Goal: Find specific page/section: Find specific page/section

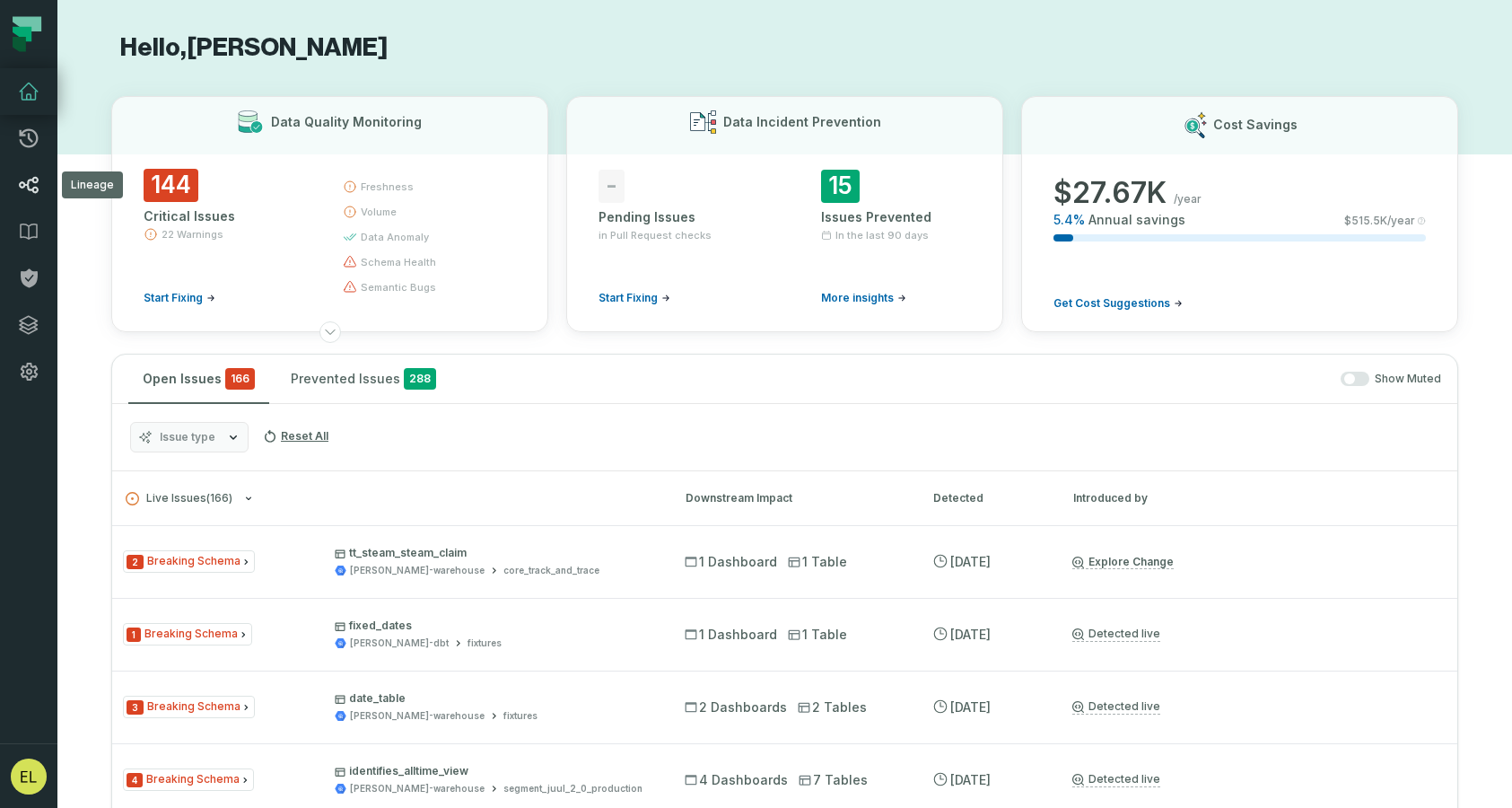
click at [32, 182] on icon at bounding box center [29, 185] width 22 height 22
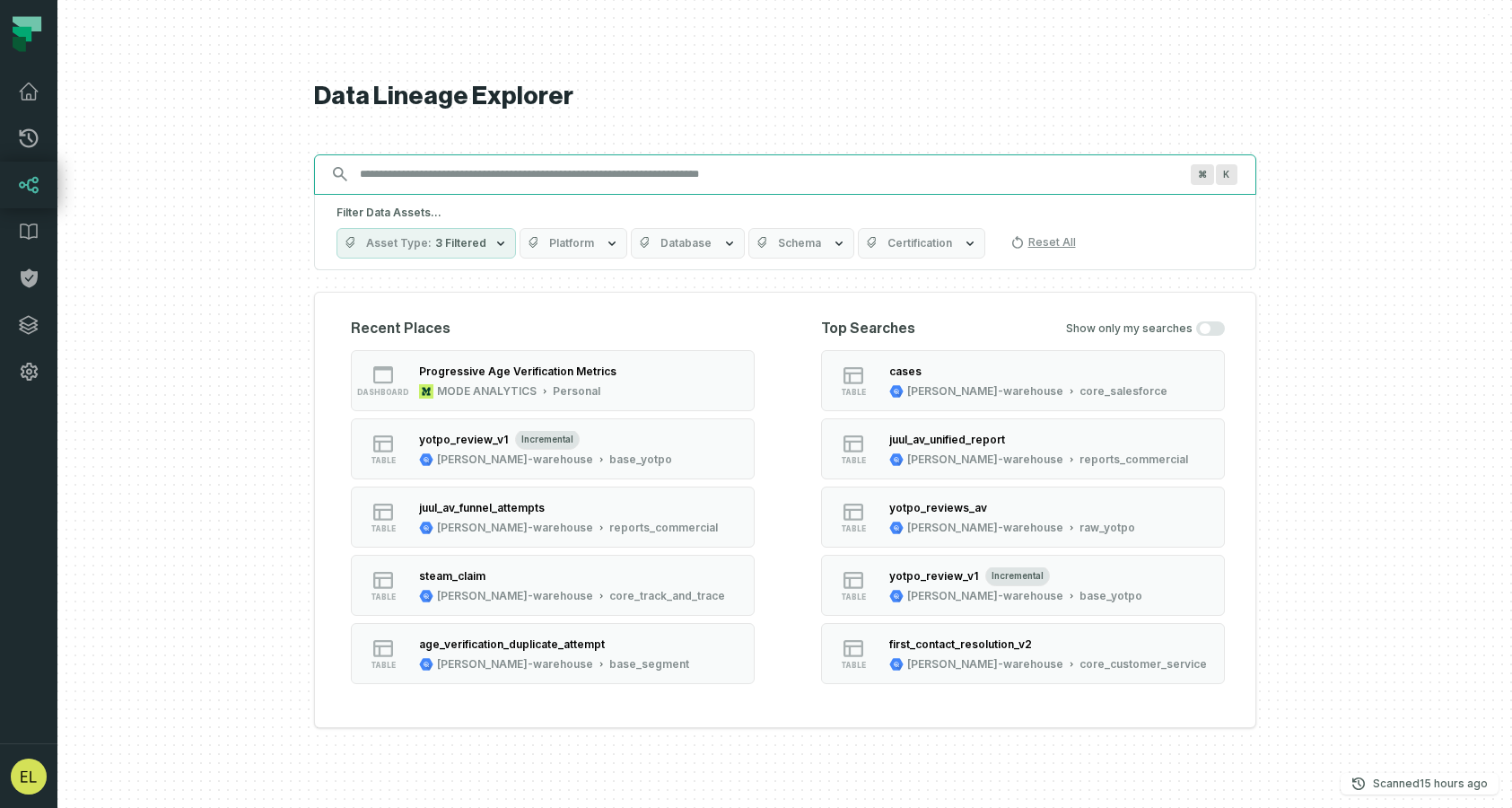
click at [615, 174] on input "Discovery Provider cmdk menu" at bounding box center [769, 174] width 840 height 29
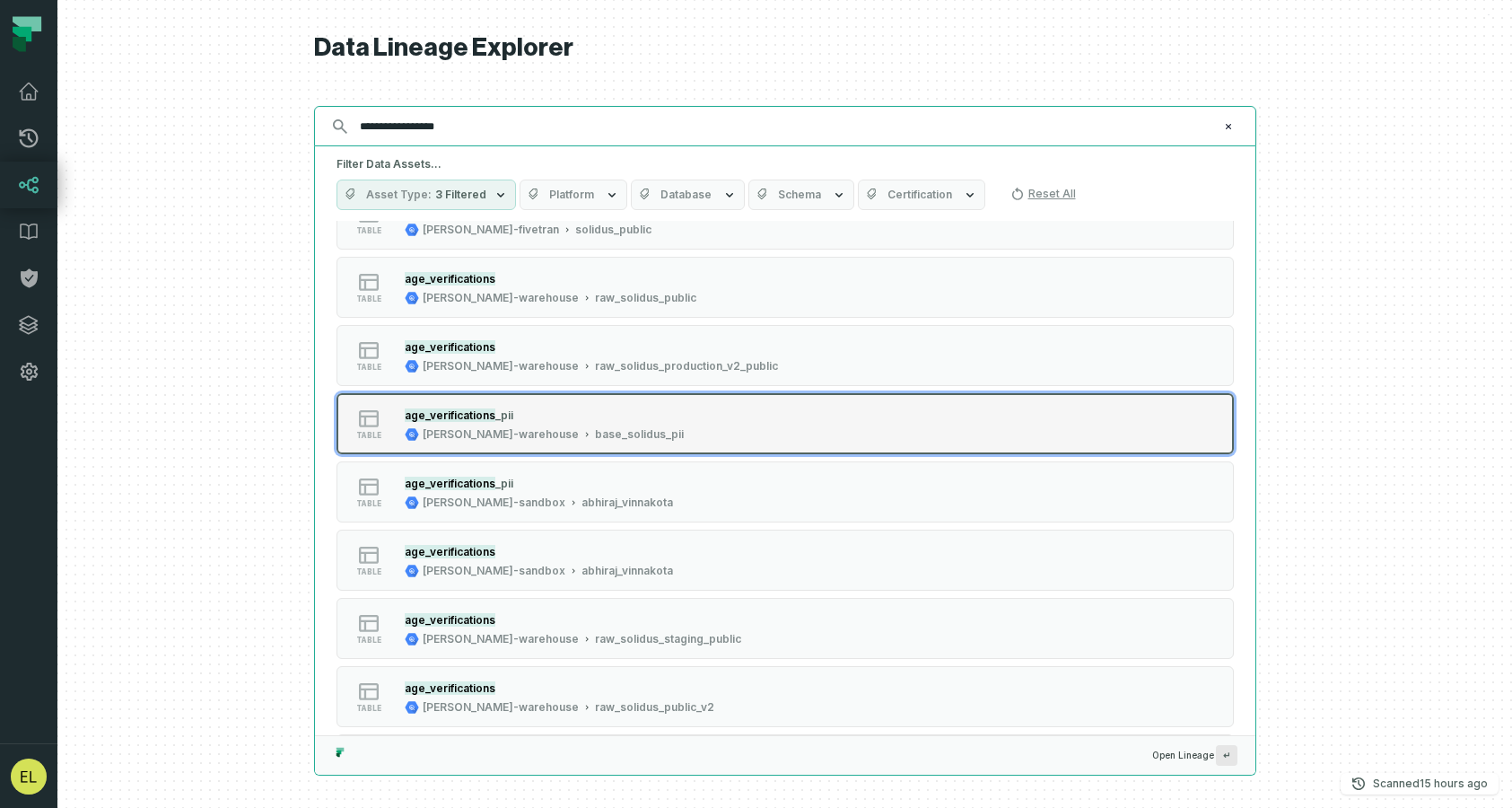
scroll to position [71, 0]
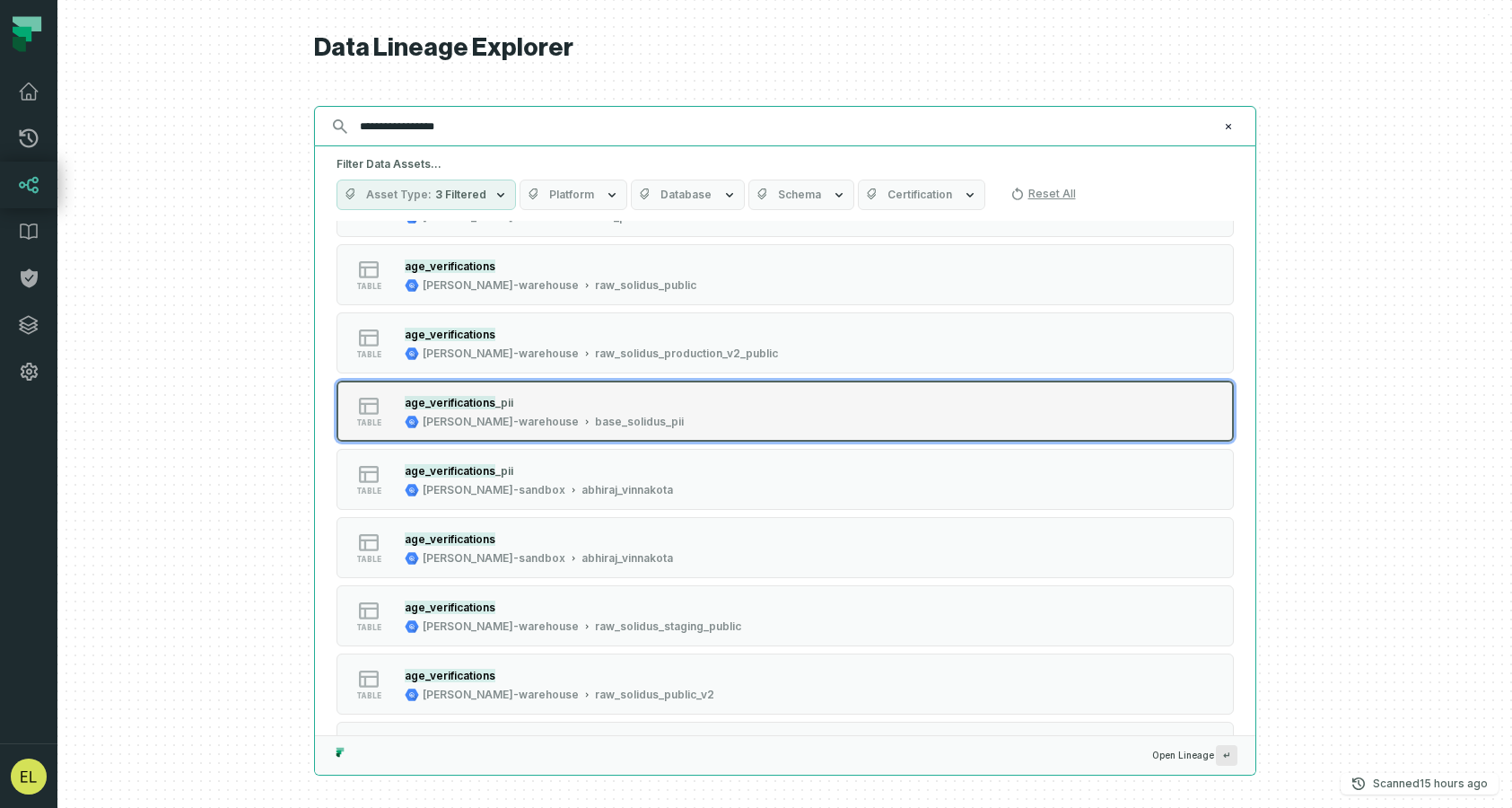
type input "**********"
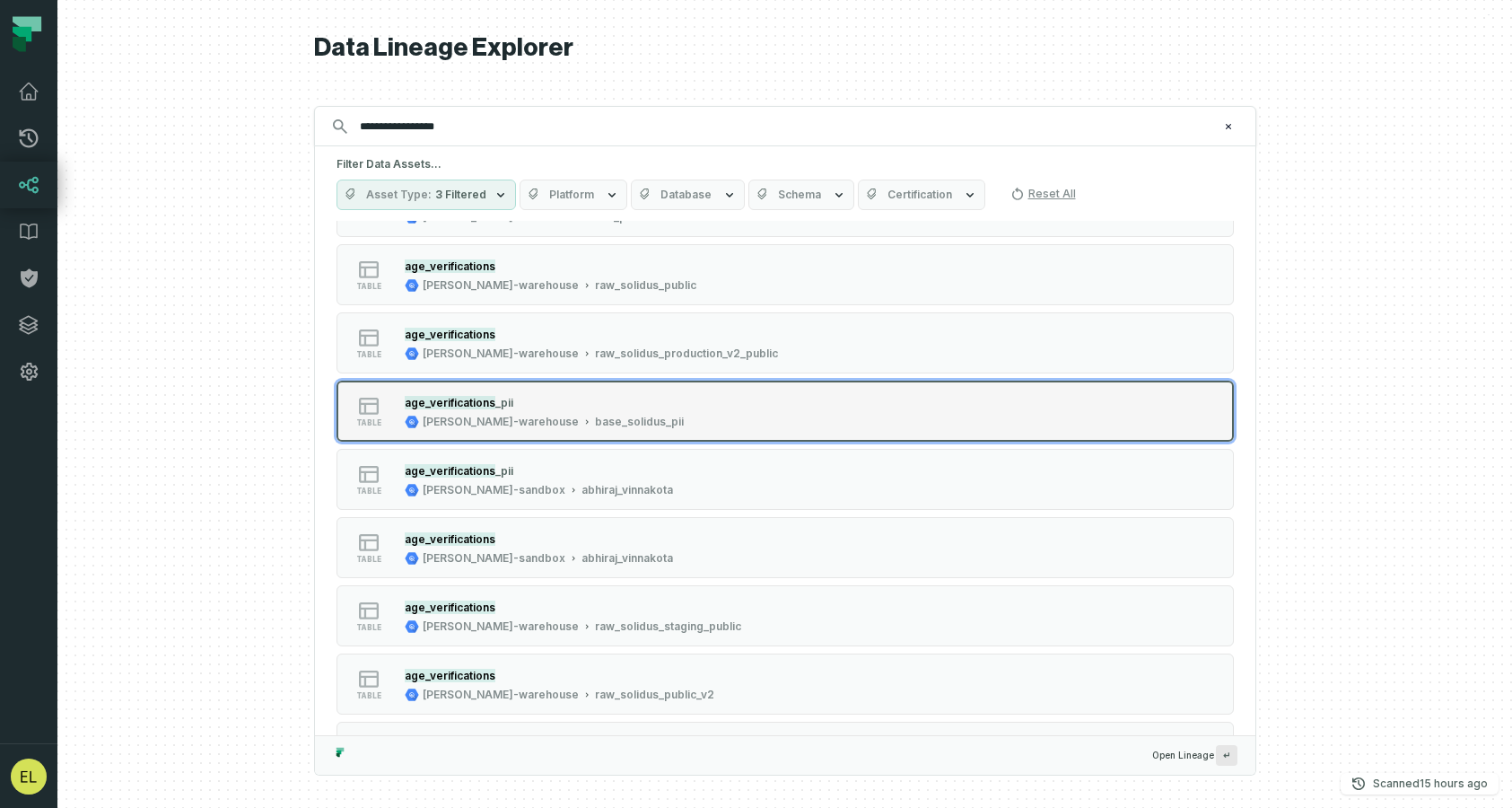
click at [750, 420] on div "table age_verifications _pii [PERSON_NAME]-warehouse base_solidus_pii" at bounding box center [564, 412] width 449 height 36
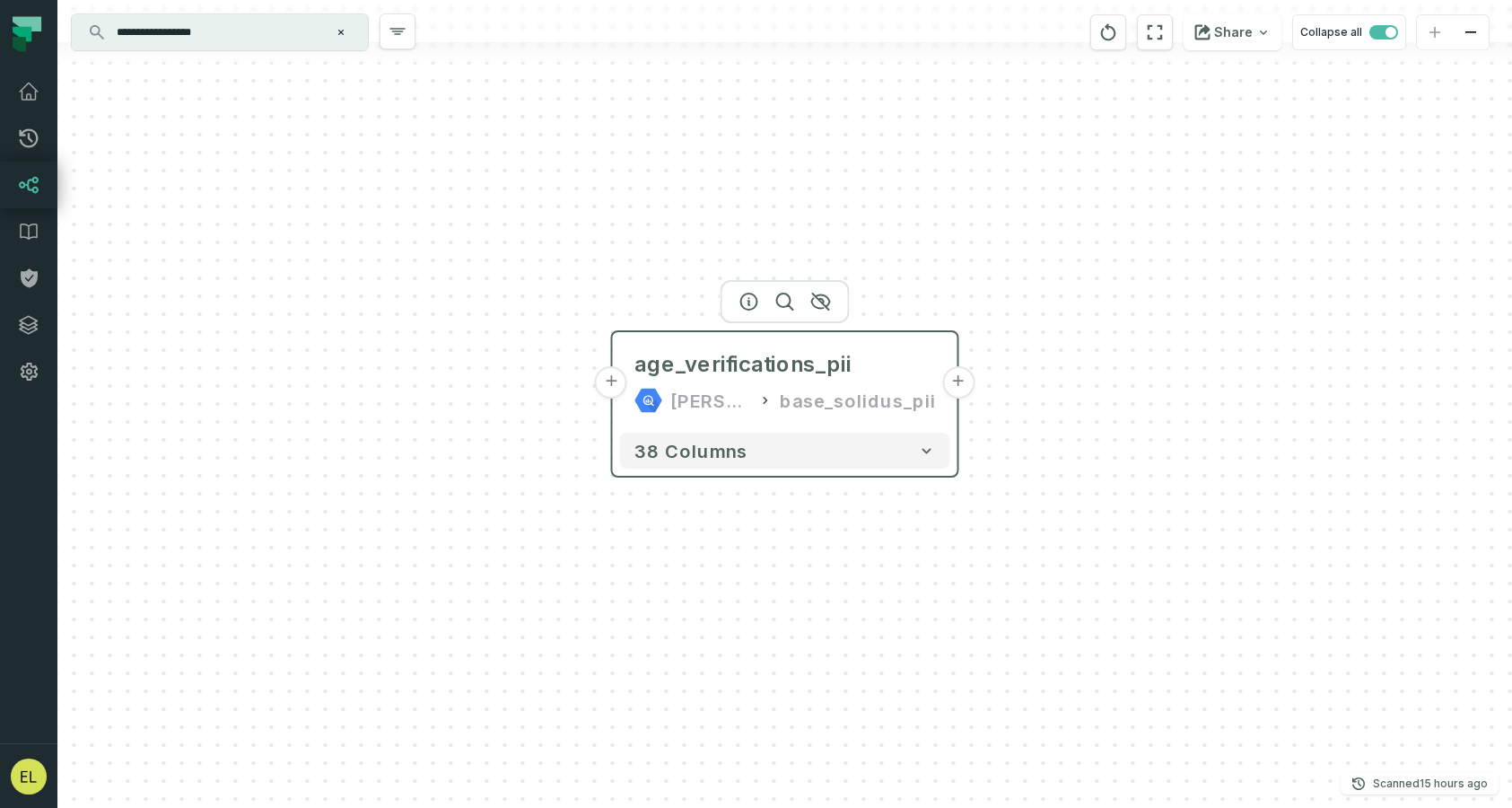
click at [615, 384] on button "+" at bounding box center [611, 382] width 32 height 32
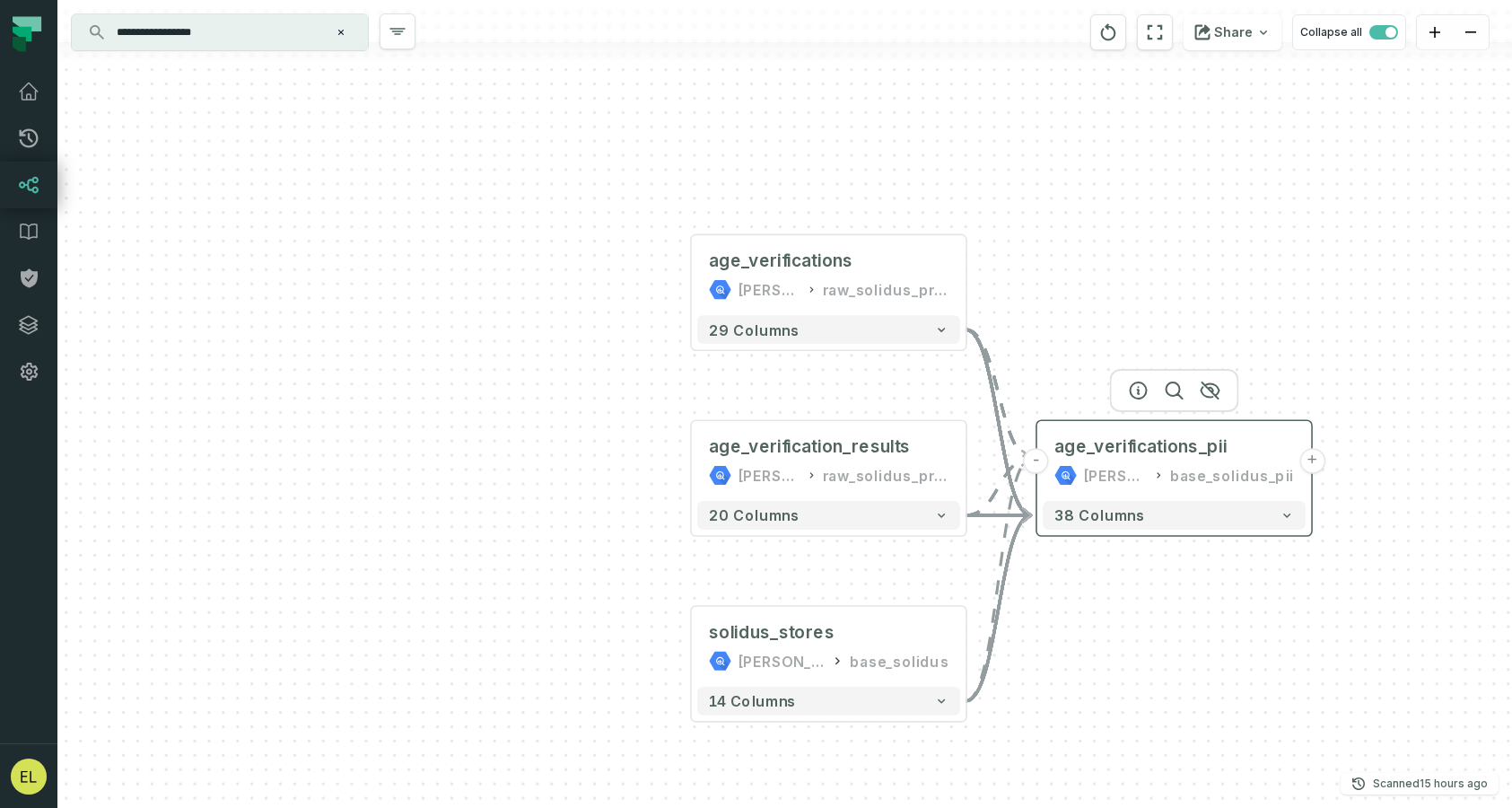
click at [1308, 464] on button "+" at bounding box center [1312, 460] width 26 height 26
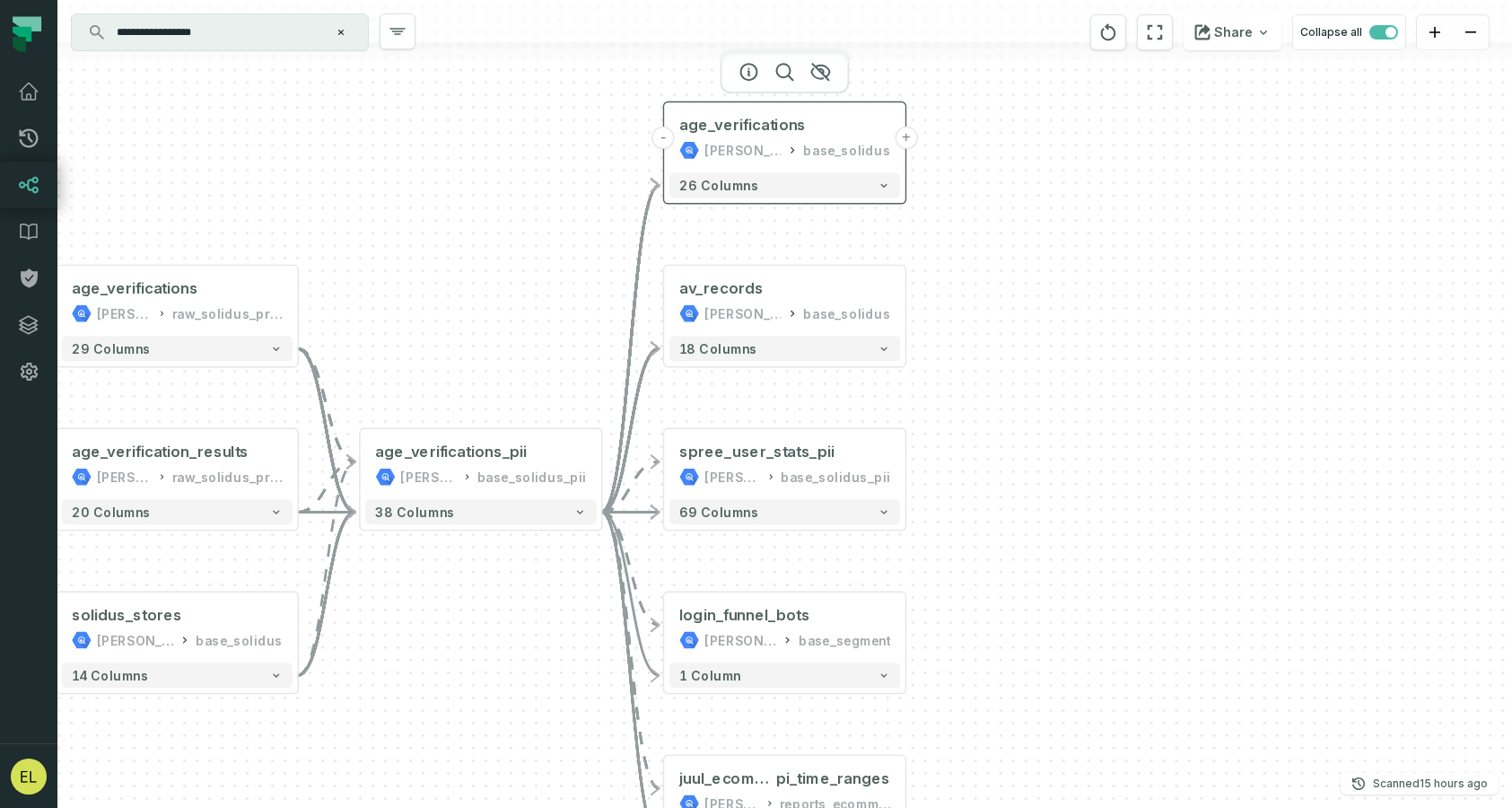
click at [906, 142] on button "+" at bounding box center [906, 138] width 23 height 23
click at [909, 136] on button "+" at bounding box center [906, 137] width 23 height 23
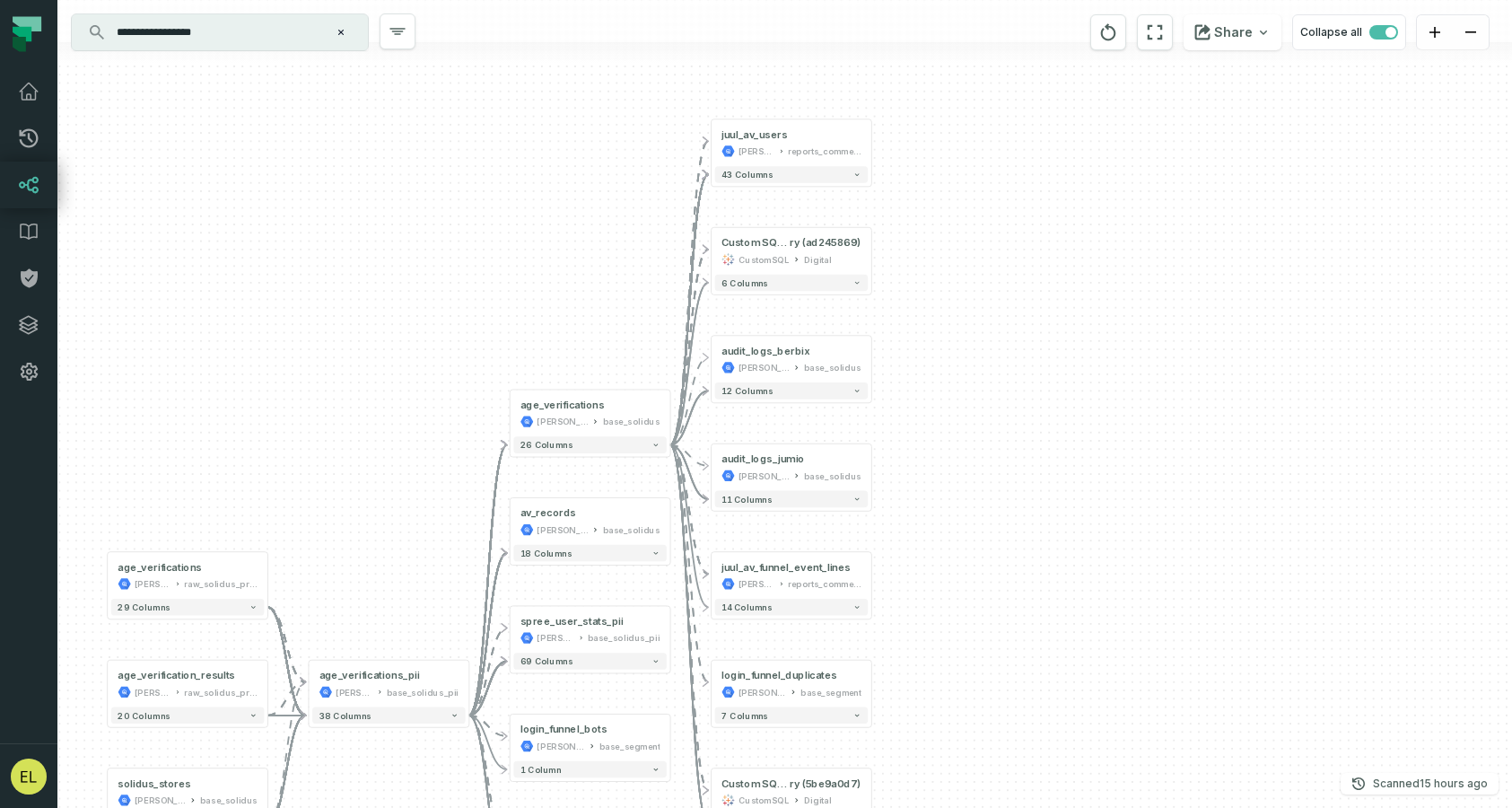
drag, startPoint x: 964, startPoint y: 569, endPoint x: 946, endPoint y: 378, distance: 191.8
click at [946, 378] on div "+ juul_av_users [PERSON_NAME]-warehouse reports_commercial + 43 columns + Custo…" at bounding box center [784, 404] width 1455 height 808
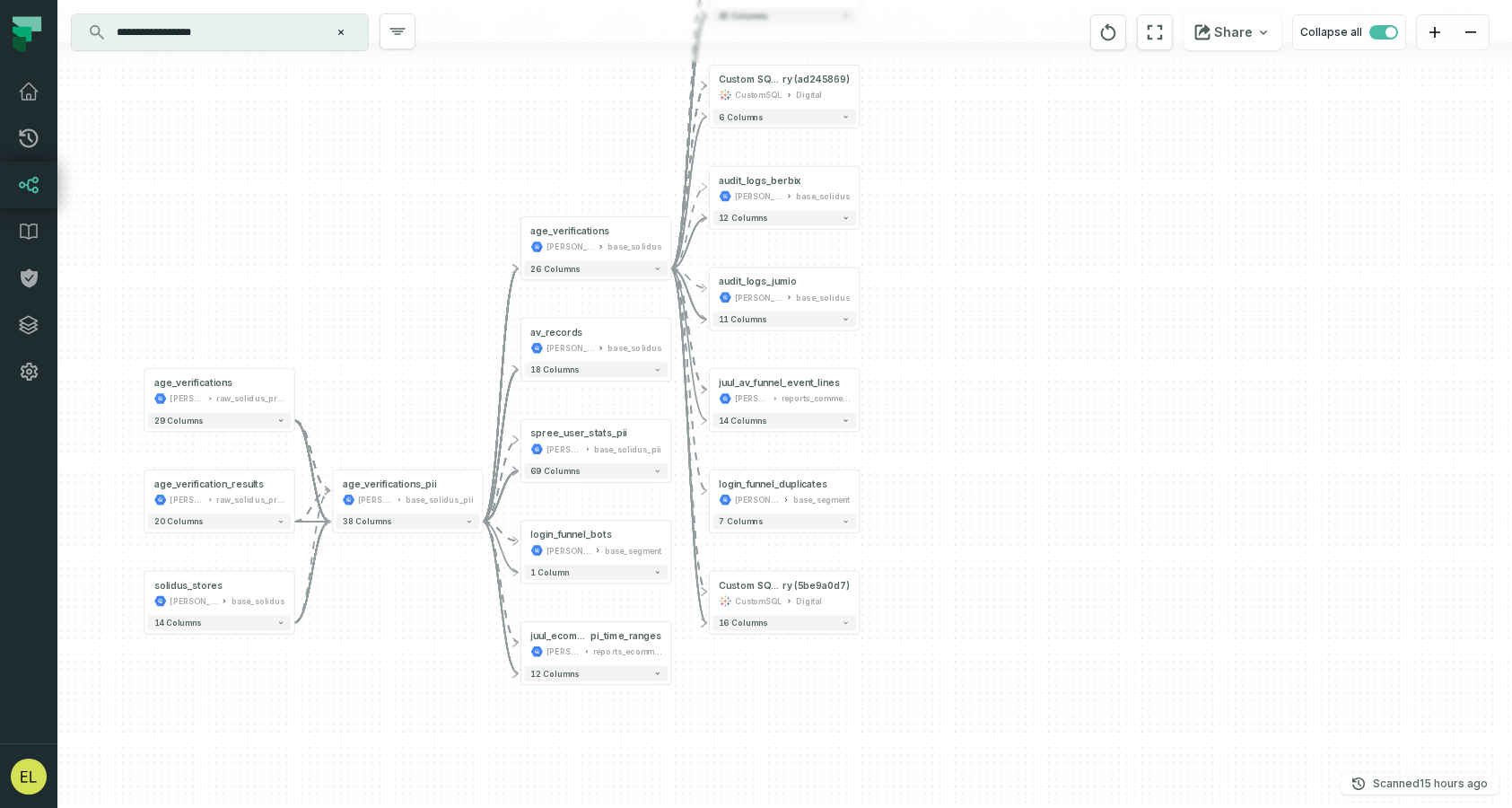
click at [305, 29] on input "**********" at bounding box center [217, 32] width 224 height 29
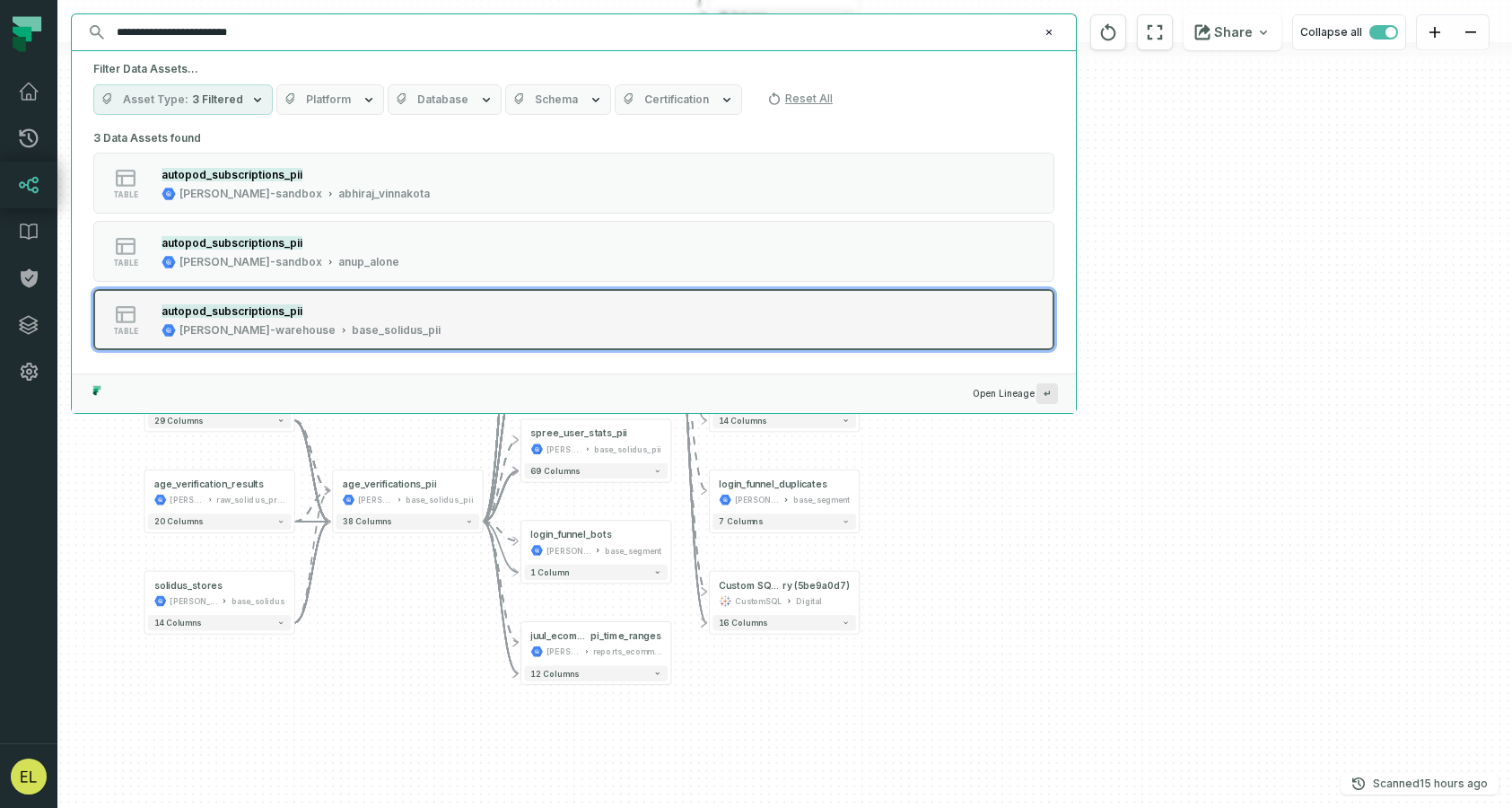
click at [440, 322] on div "table autopod_subscriptions_pii [PERSON_NAME]-warehouse base_solidus_pii" at bounding box center [321, 319] width 449 height 36
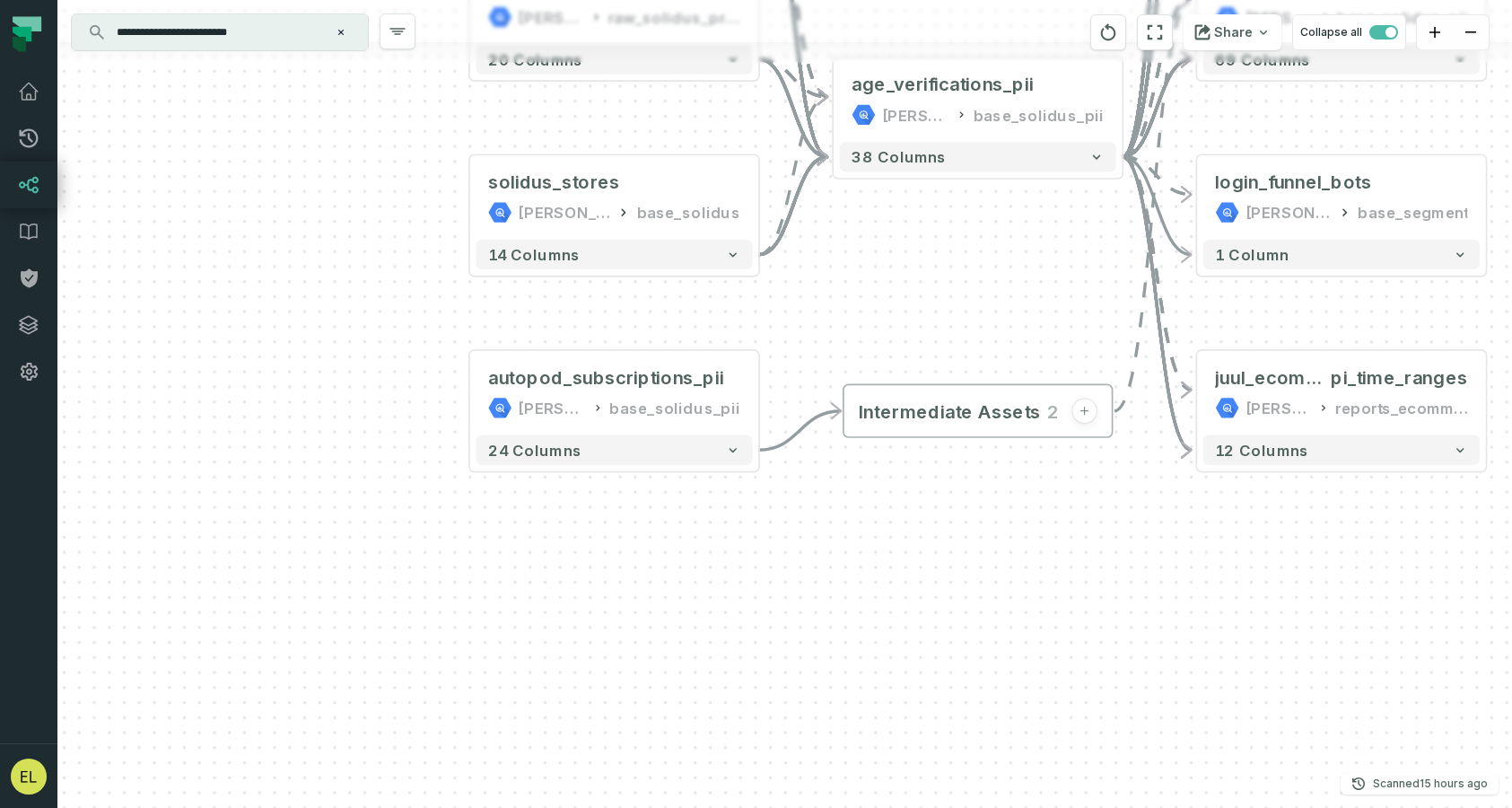
drag, startPoint x: 1053, startPoint y: 233, endPoint x: 837, endPoint y: 375, distance: 258.5
click at [837, 375] on div "+ juul_av_users [PERSON_NAME]-warehouse reports_commercial + 43 columns + Custo…" at bounding box center [784, 404] width 1455 height 808
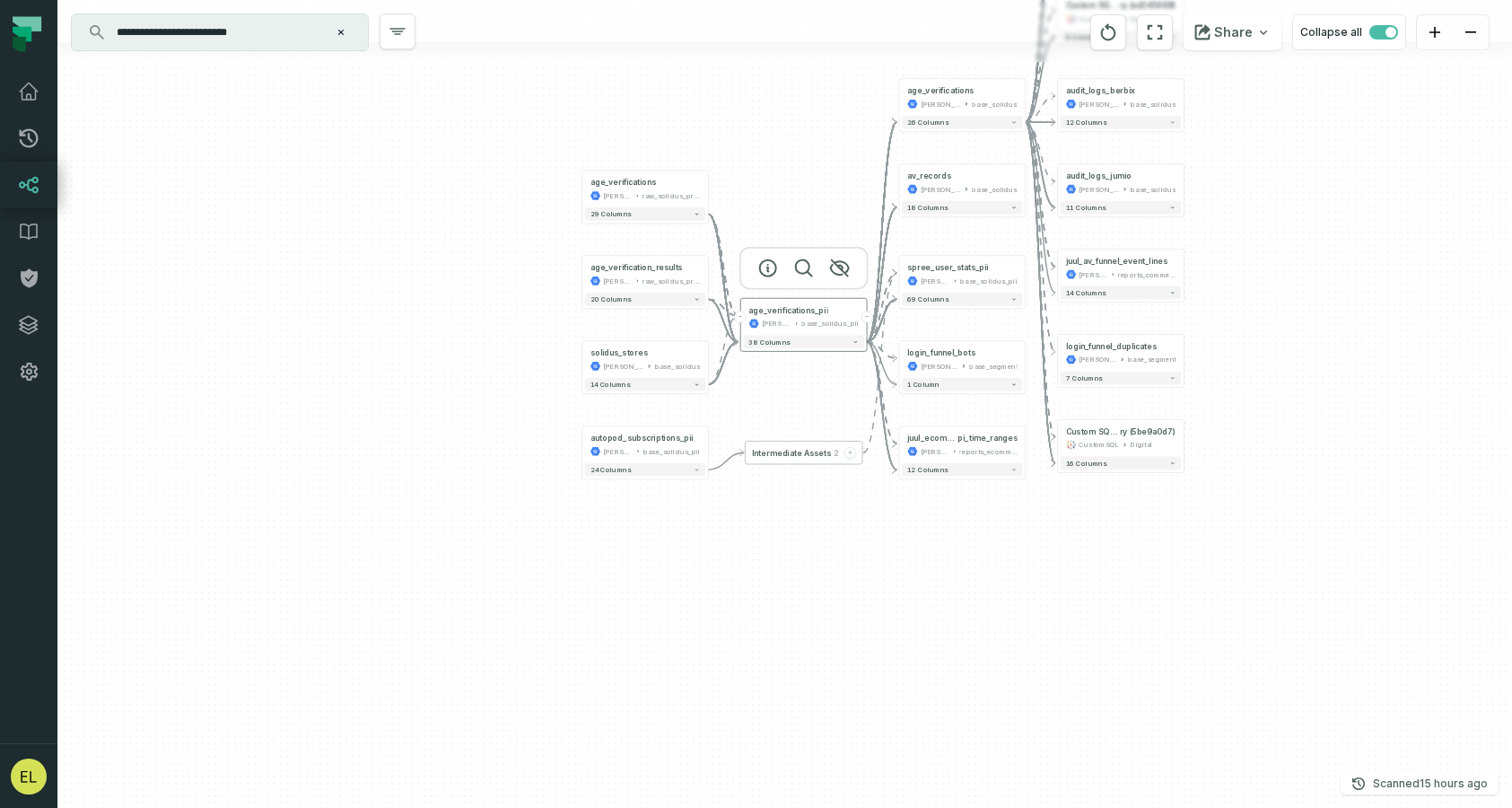
click at [868, 316] on button "-" at bounding box center [867, 317] width 11 height 11
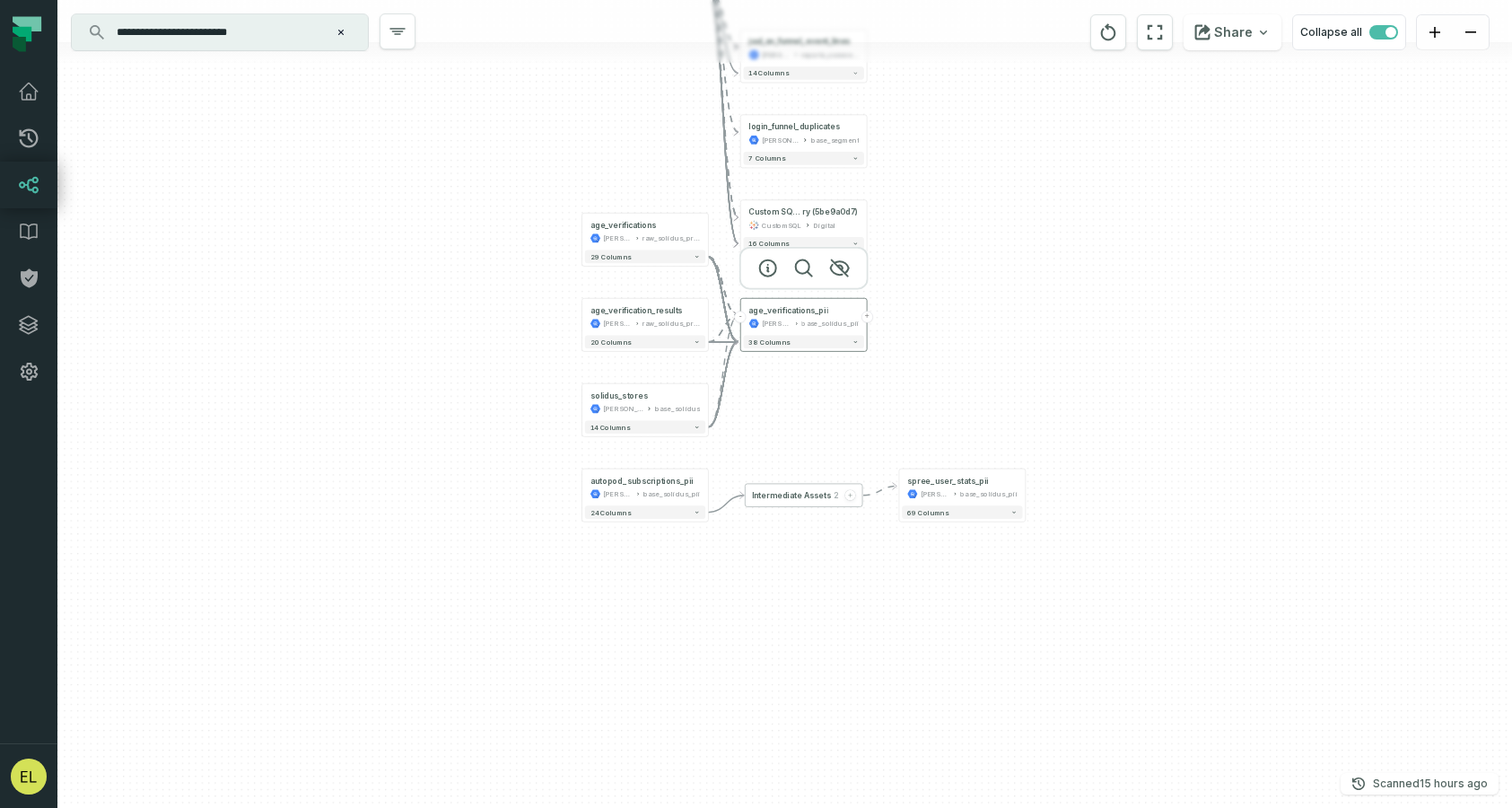
click at [740, 317] on button "-" at bounding box center [740, 317] width 11 height 11
click at [841, 264] on icon "button" at bounding box center [839, 268] width 22 height 22
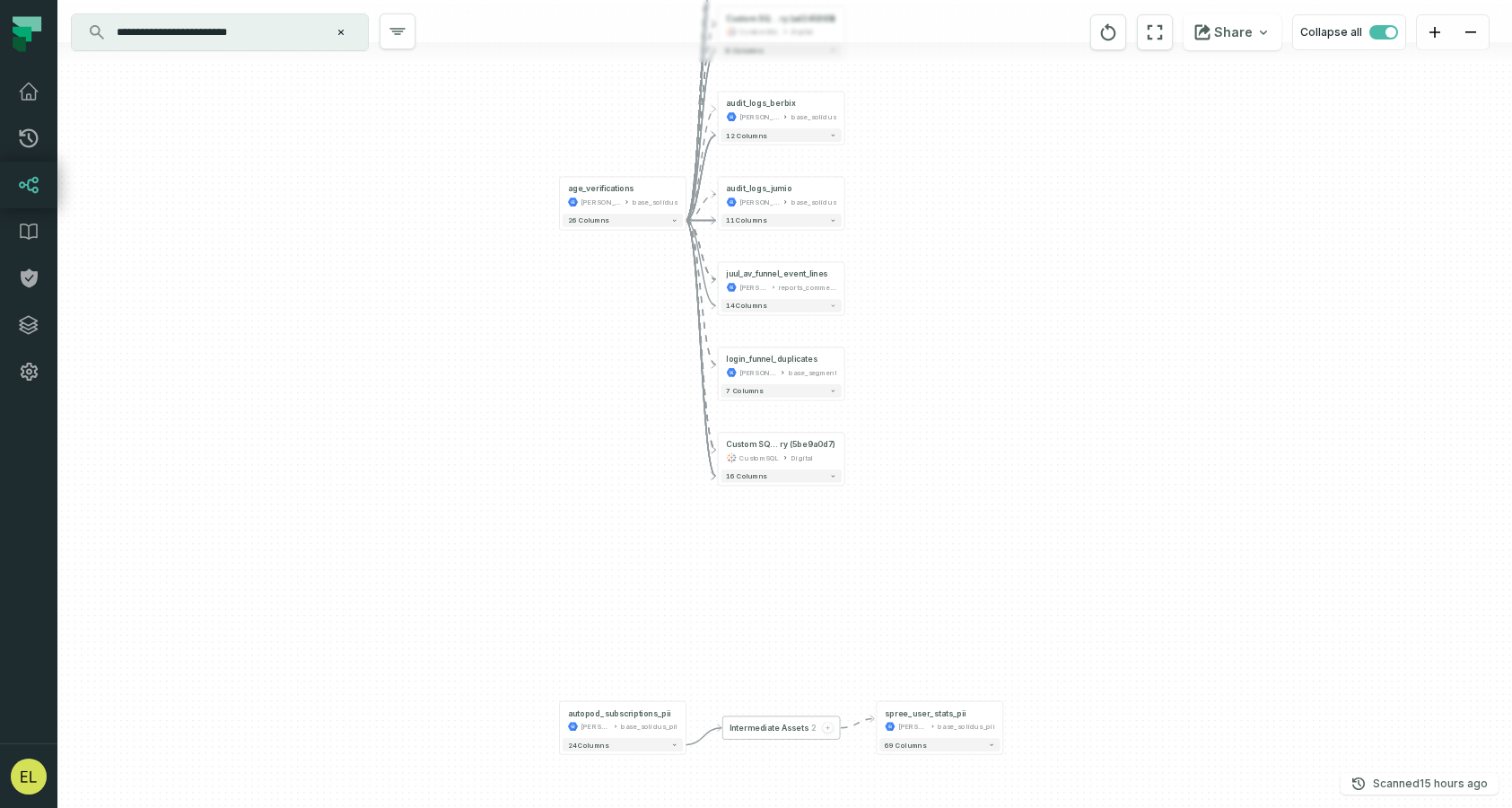
drag, startPoint x: 908, startPoint y: 192, endPoint x: 886, endPoint y: 425, distance: 234.0
click at [886, 425] on div "+ juul_av_users [PERSON_NAME]-warehouse reports_commercial + 43 columns + Custo…" at bounding box center [784, 404] width 1455 height 808
click at [662, 146] on icon "button" at bounding box center [658, 146] width 22 height 22
type input "**********"
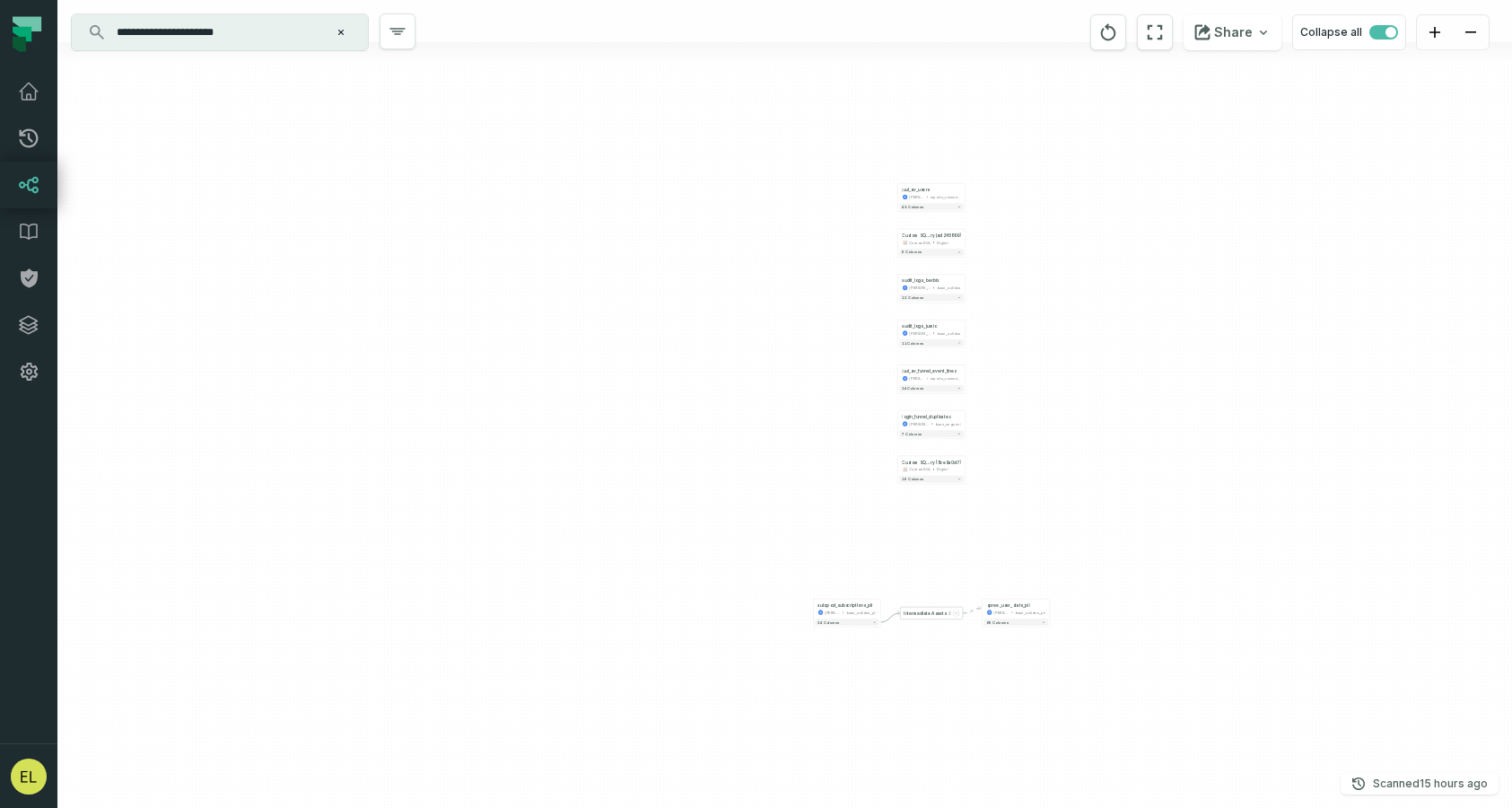
drag, startPoint x: 704, startPoint y: 108, endPoint x: 842, endPoint y: 174, distance: 153.0
click at [842, 174] on div "+ juul_av_users [PERSON_NAME]-warehouse reports_commercial + 43 columns + Custo…" at bounding box center [784, 404] width 1455 height 808
click at [963, 154] on icon "button" at bounding box center [964, 152] width 22 height 22
click at [966, 197] on icon "button" at bounding box center [964, 197] width 18 height 16
click at [971, 245] on icon "button" at bounding box center [964, 243] width 22 height 22
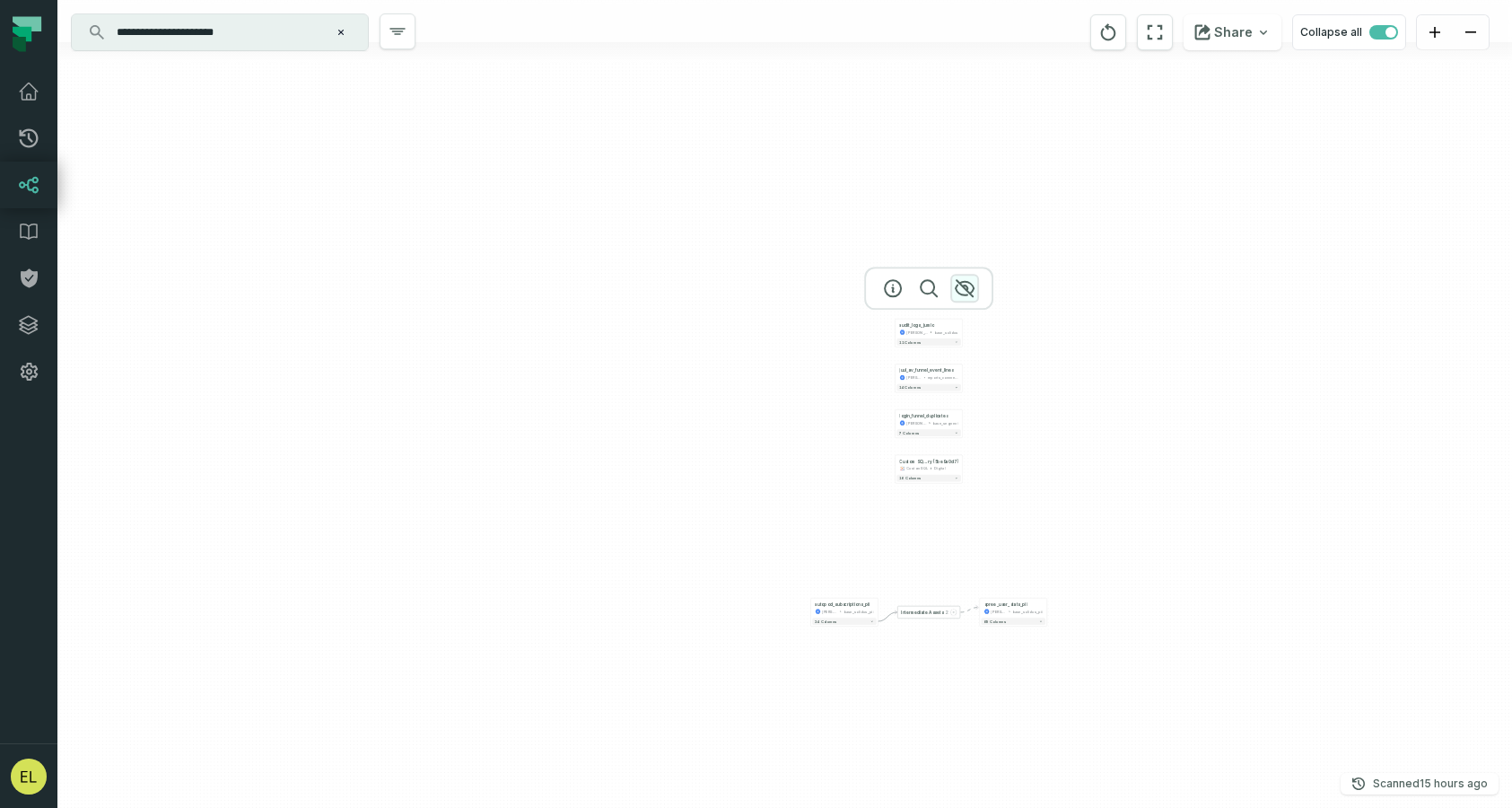
click at [967, 286] on icon "button" at bounding box center [964, 288] width 18 height 16
click at [966, 333] on icon "button" at bounding box center [964, 333] width 18 height 16
click at [969, 375] on icon "button" at bounding box center [964, 378] width 22 height 22
click at [967, 416] on icon "button" at bounding box center [964, 424] width 22 height 22
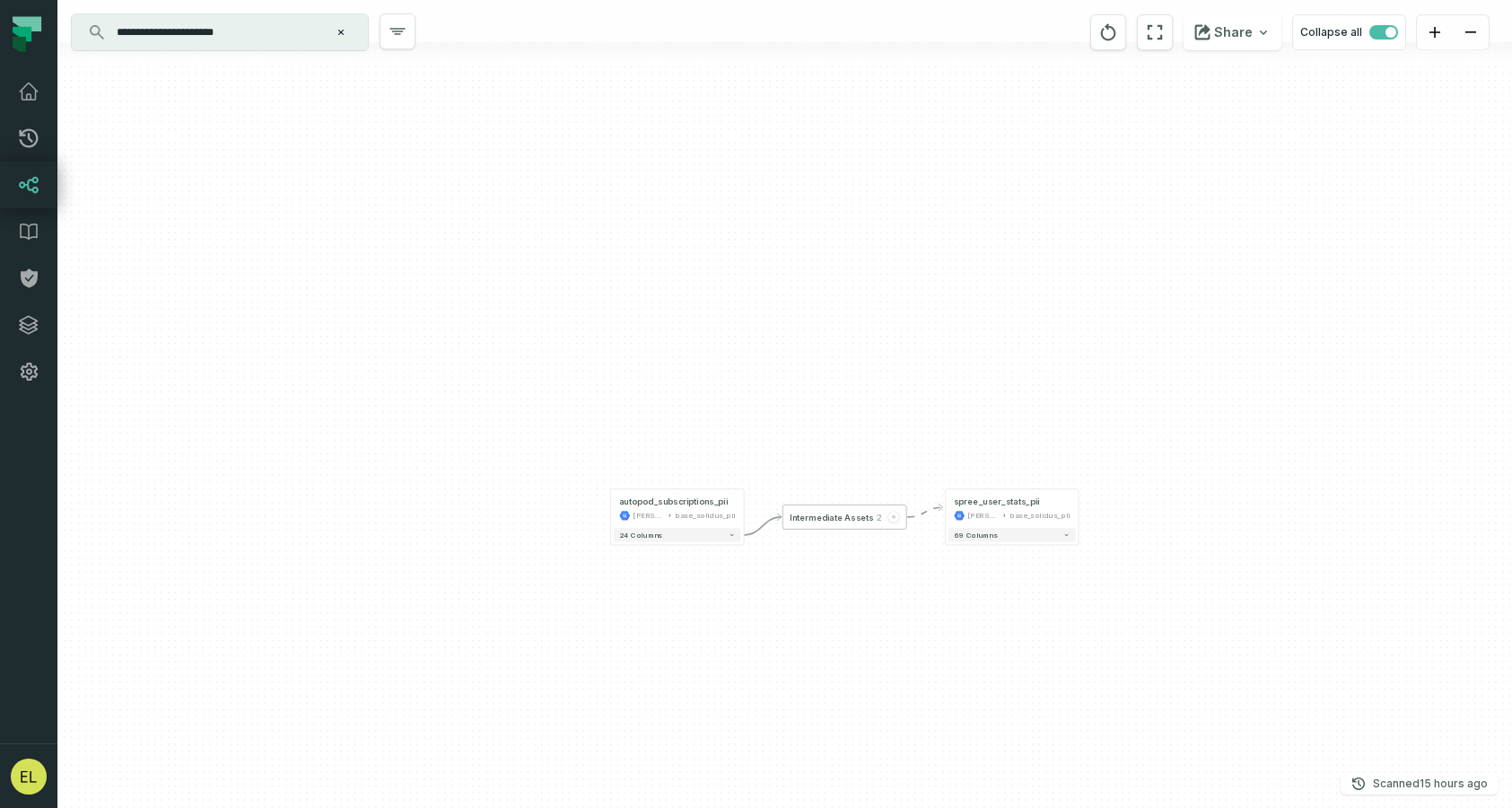
drag, startPoint x: 970, startPoint y: 533, endPoint x: 922, endPoint y: 235, distance: 301.8
click at [922, 235] on div "+ spree_user_stats_pii [PERSON_NAME]-warehouse base_solidus_pii + 69 columns In…" at bounding box center [784, 404] width 1455 height 808
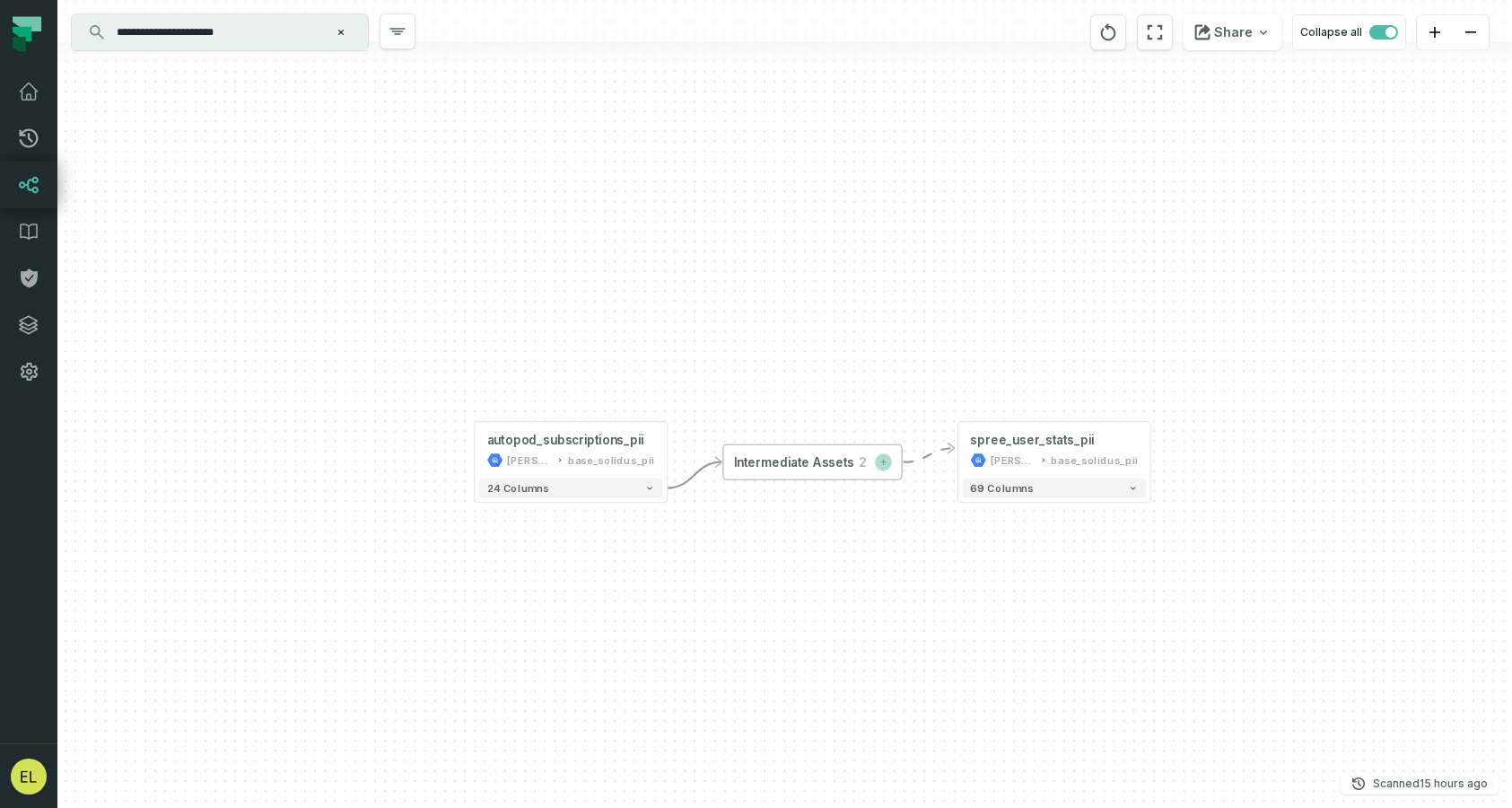
click at [885, 465] on icon "button" at bounding box center [883, 461] width 8 height 8
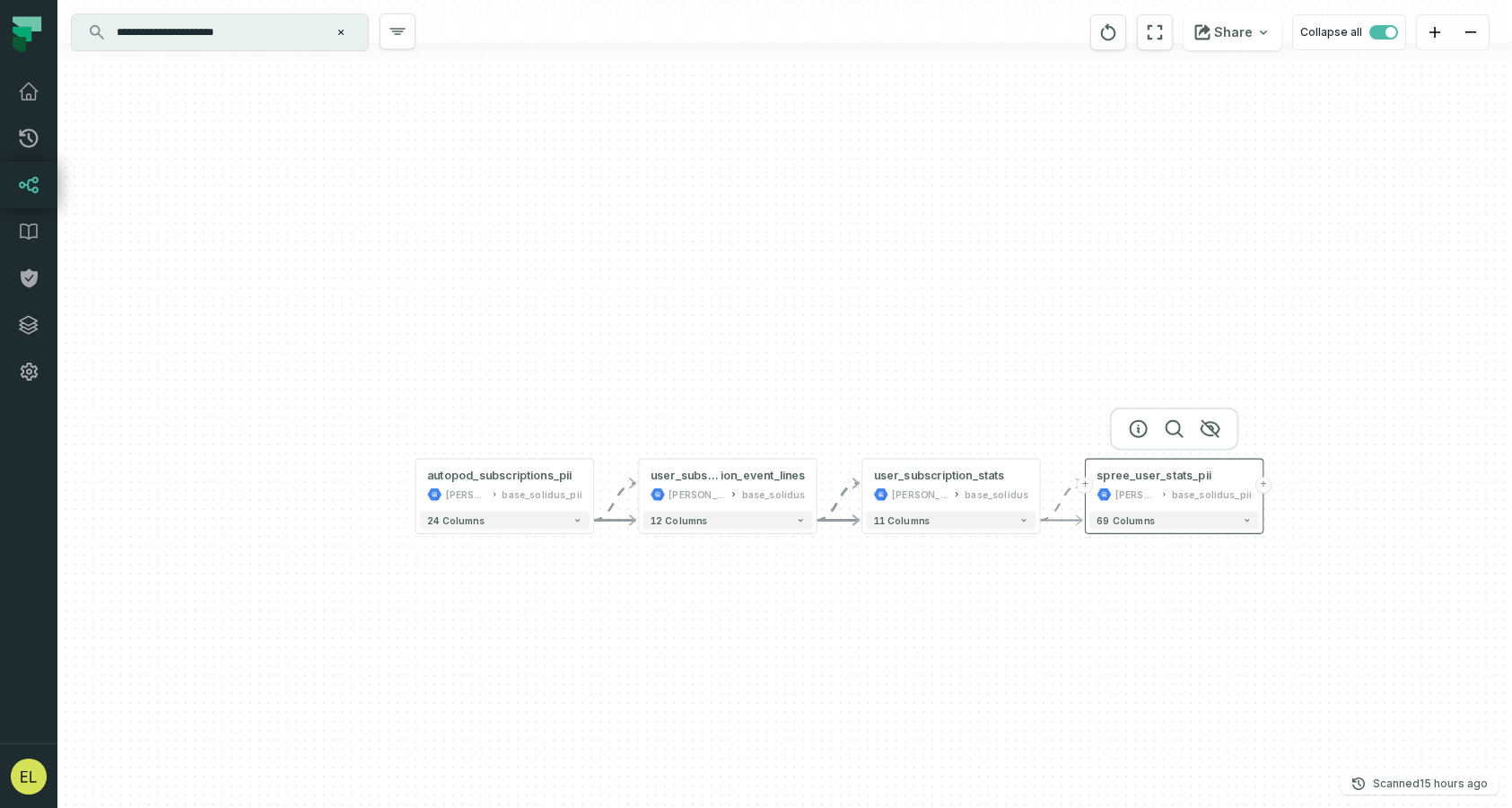
click at [1262, 487] on button "+" at bounding box center [1264, 485] width 17 height 17
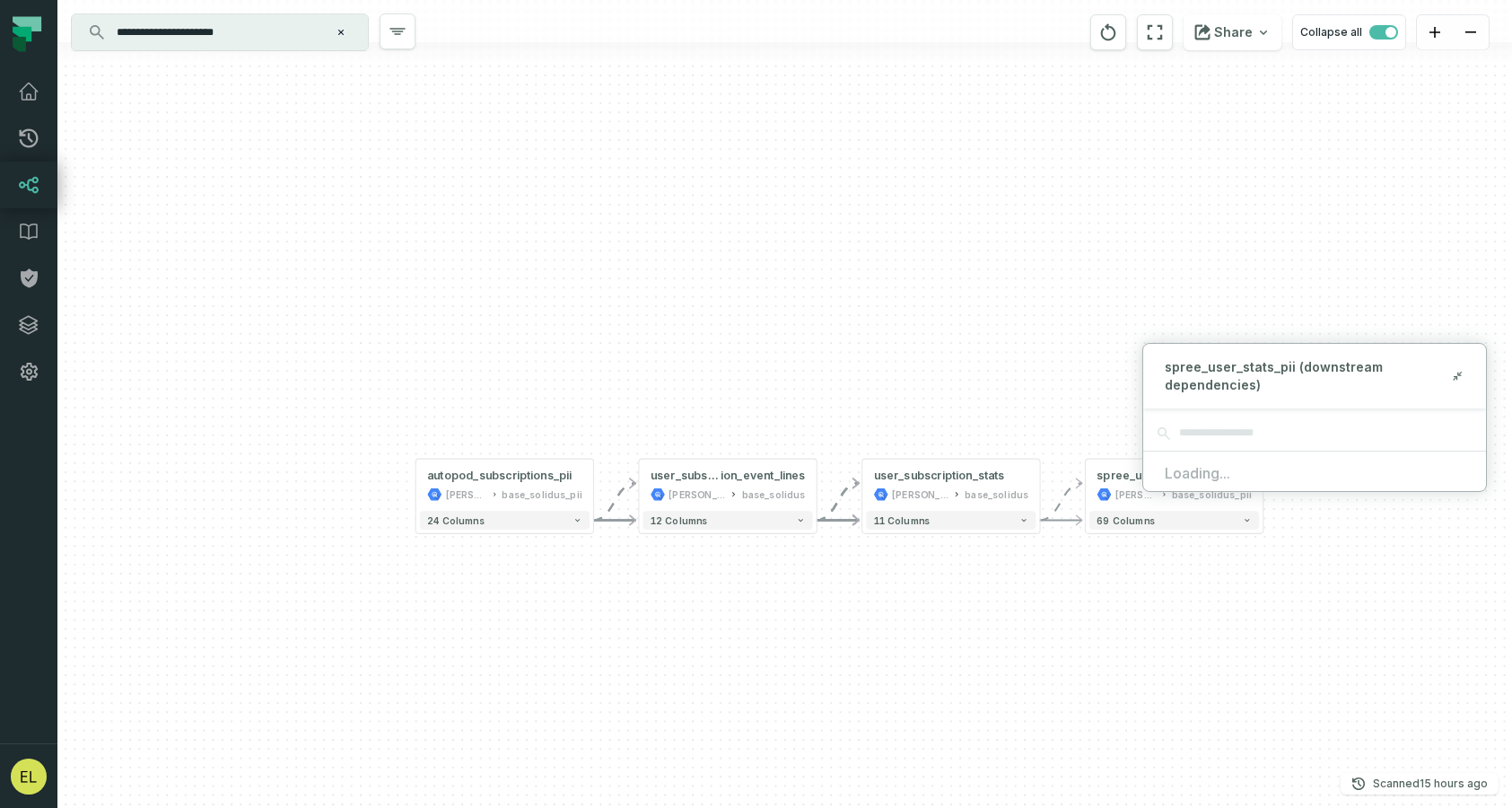
click at [1316, 548] on div "+ spree_user_stats_pii [PERSON_NAME]-warehouse base_solidus_pii + 69 columns + …" at bounding box center [784, 404] width 1455 height 808
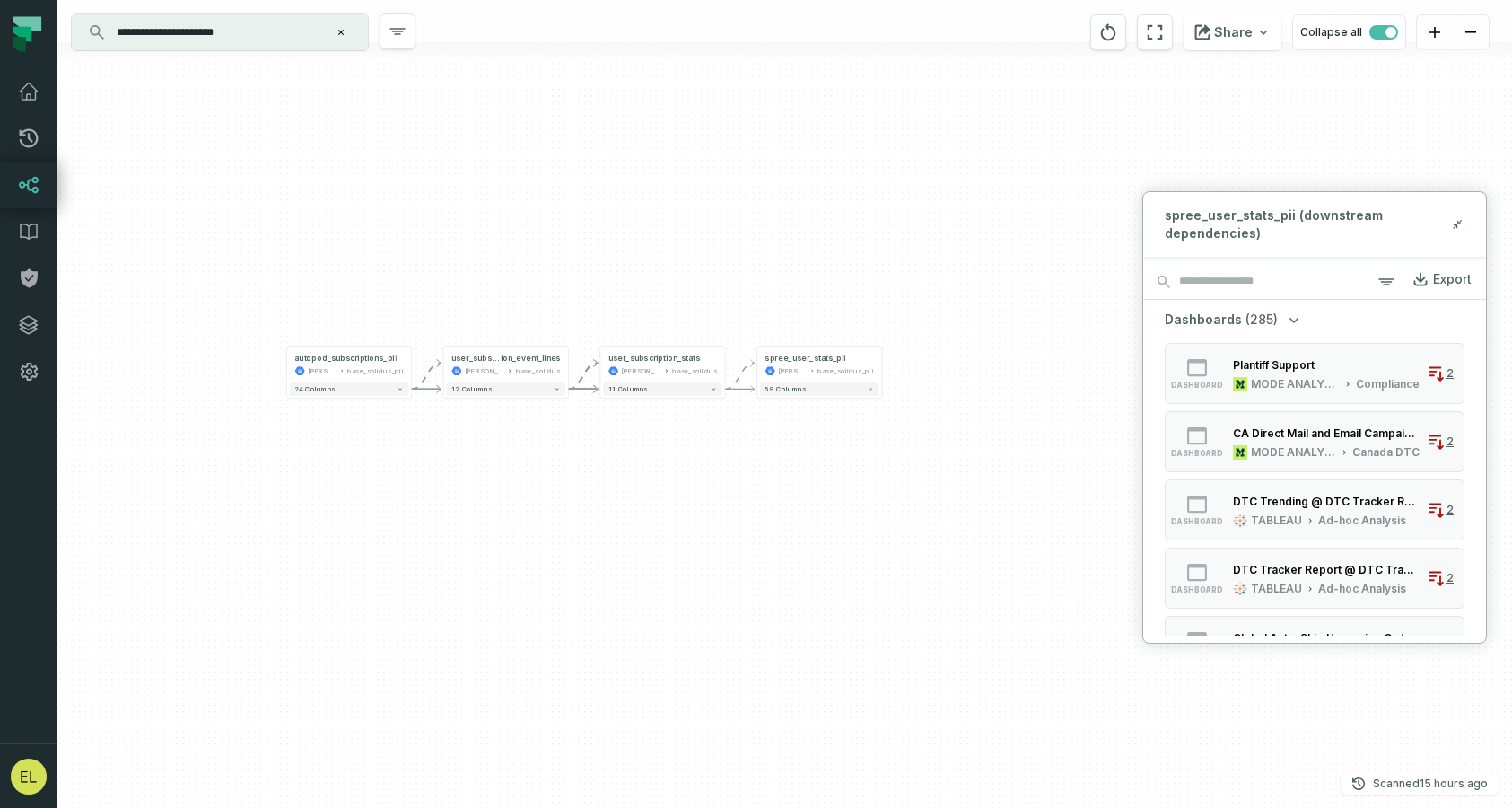
drag, startPoint x: 1265, startPoint y: 621, endPoint x: 886, endPoint y: 459, distance: 412.2
click at [886, 459] on div "+ spree_user_stats_pii [PERSON_NAME]-warehouse base_solidus_pii + 69 columns + …" at bounding box center [784, 404] width 1455 height 808
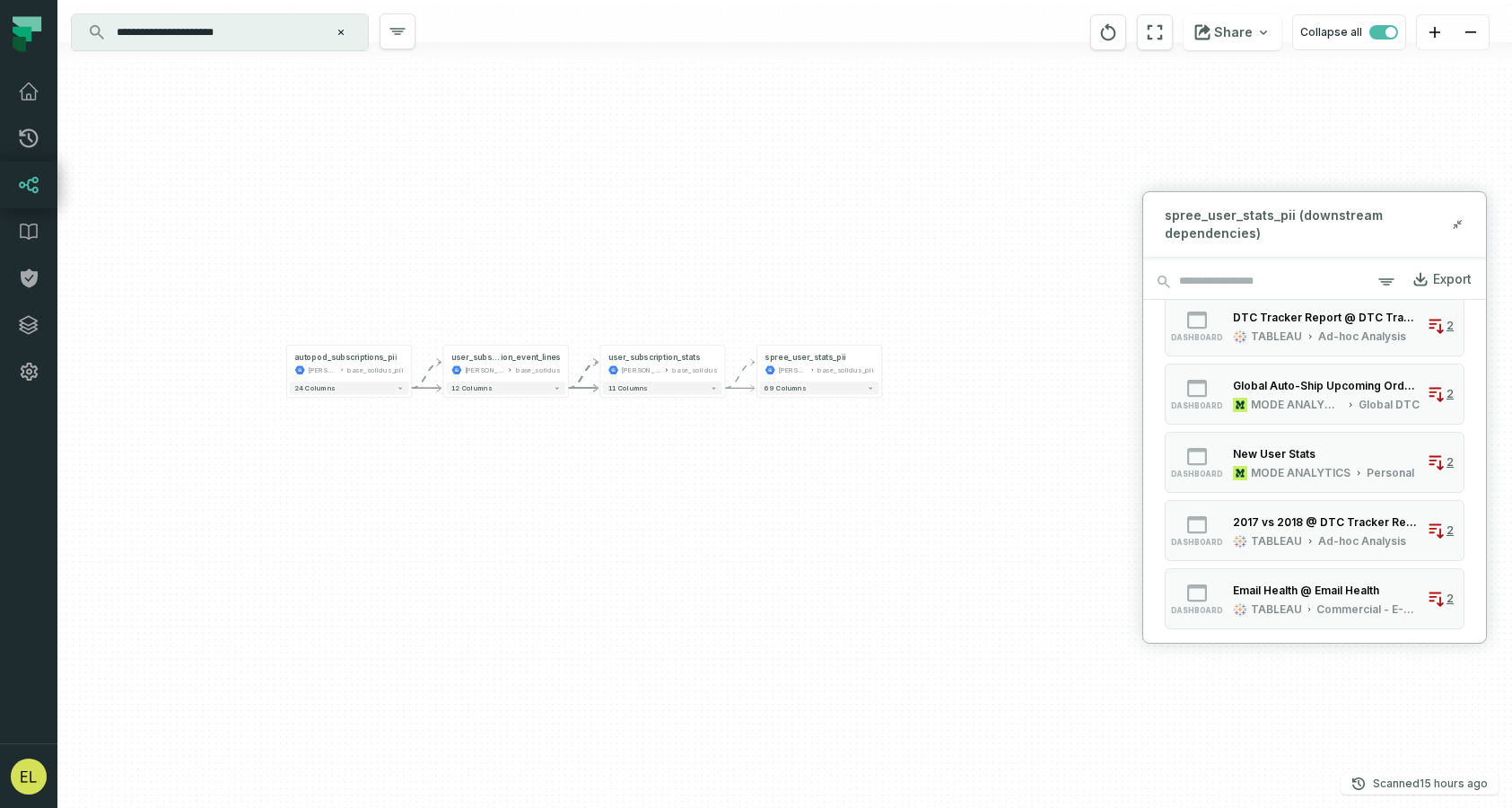
scroll to position [325, 0]
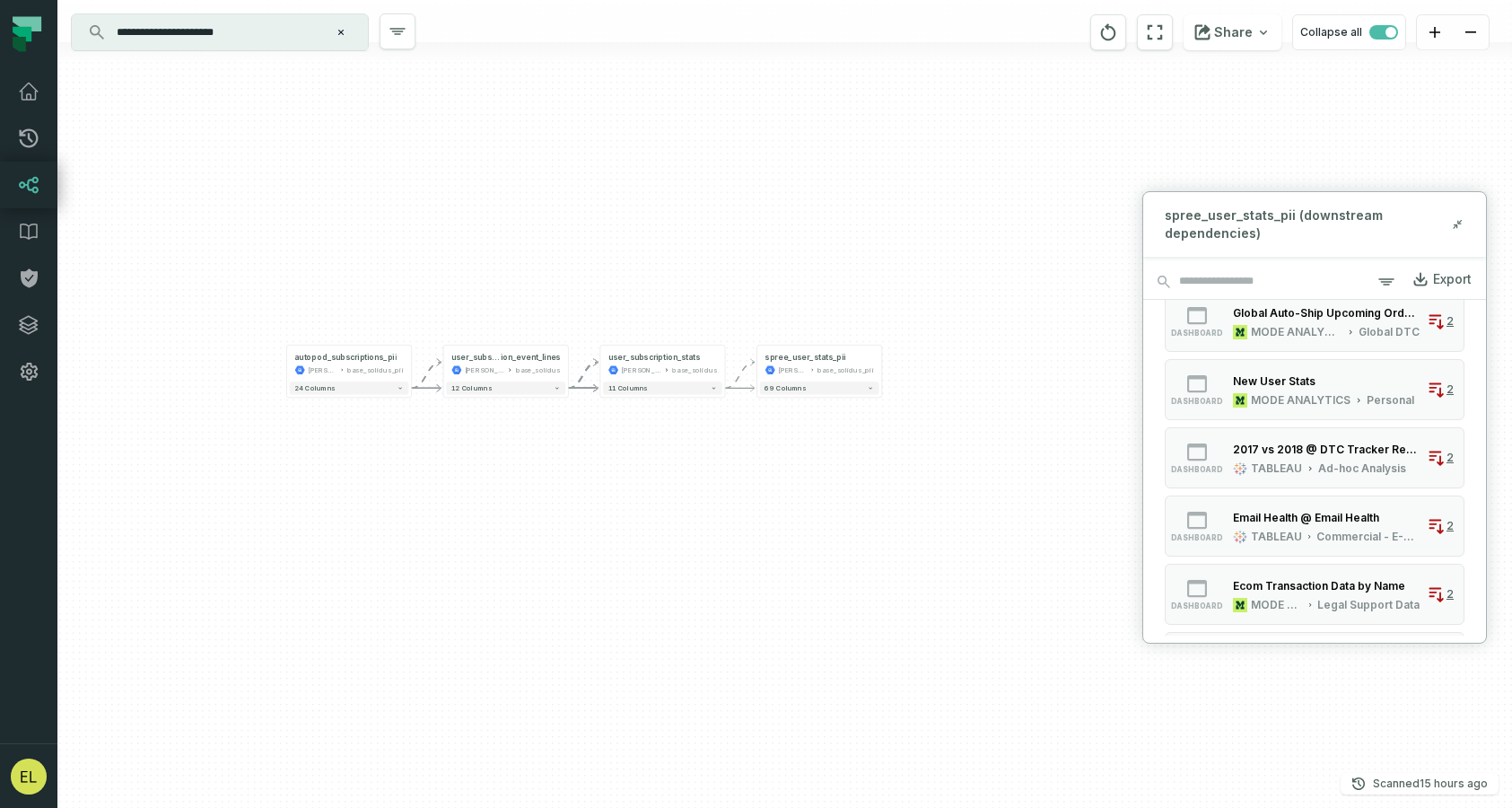
click at [959, 533] on div "+ spree_user_stats_pii [PERSON_NAME]-warehouse base_solidus_pii + 69 columns + …" at bounding box center [784, 404] width 1455 height 808
click at [410, 363] on button "+" at bounding box center [412, 363] width 11 height 11
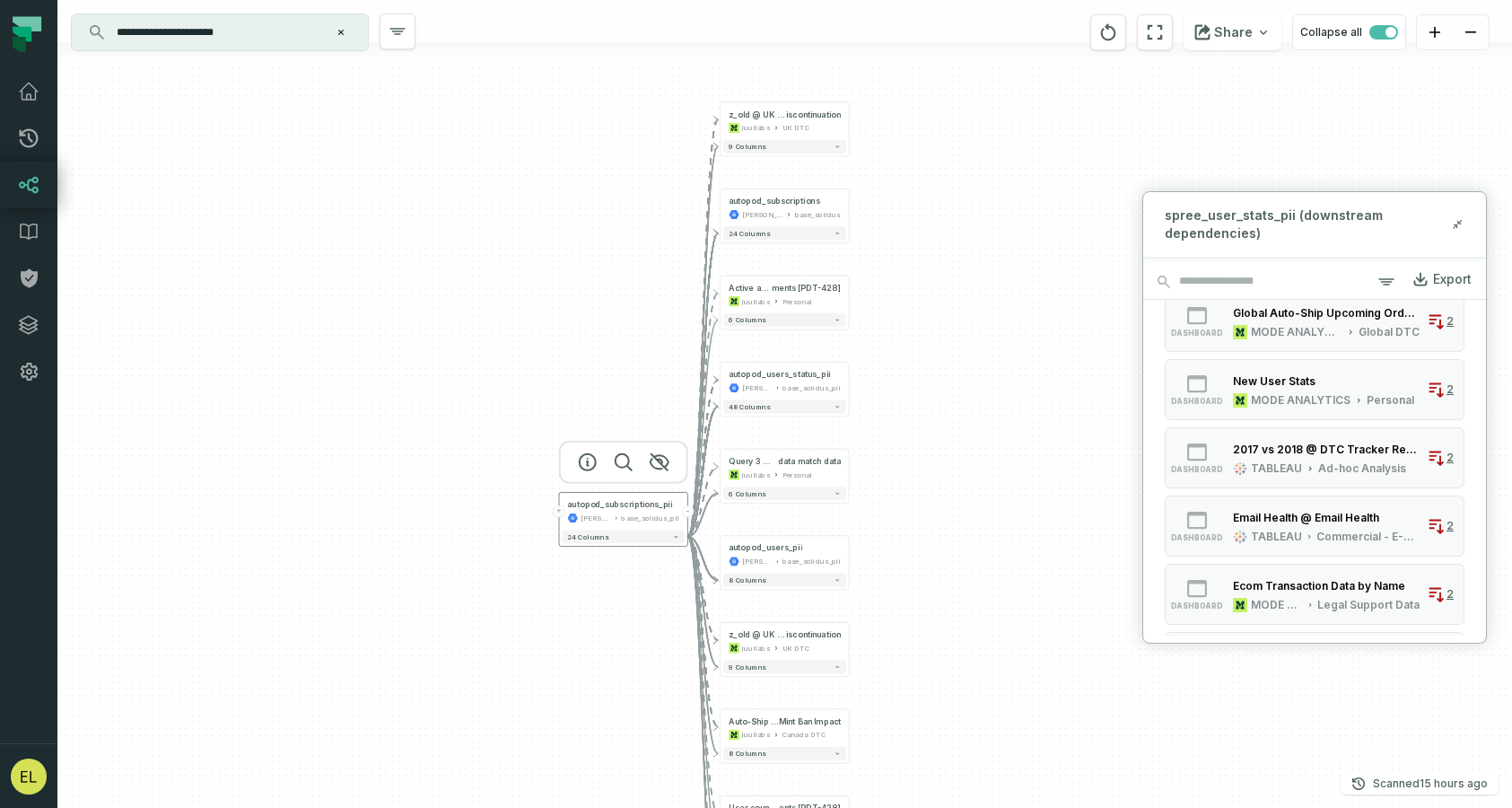
click at [687, 515] on button "-" at bounding box center [688, 511] width 11 height 11
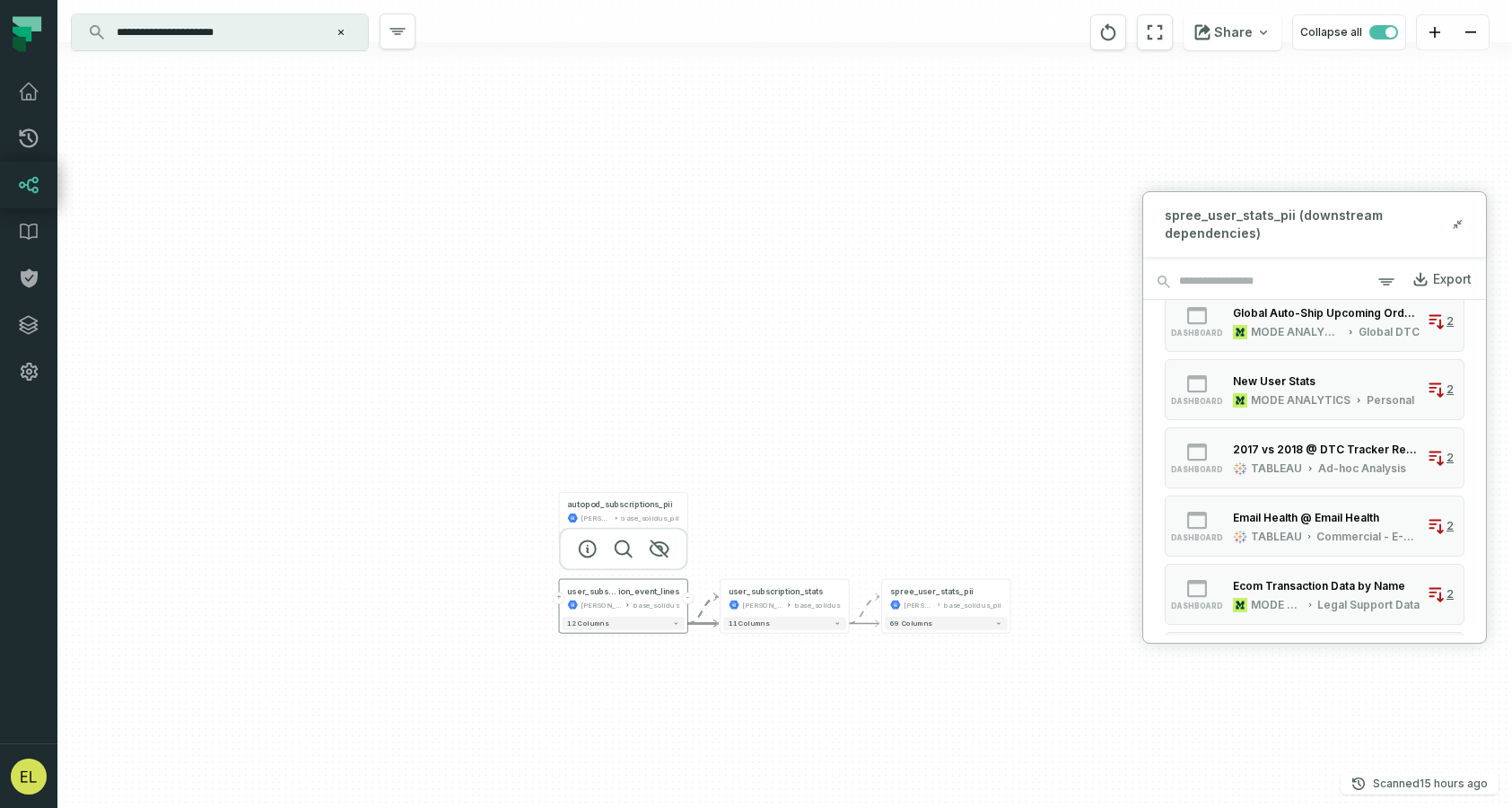
click at [691, 597] on button "-" at bounding box center [688, 598] width 11 height 11
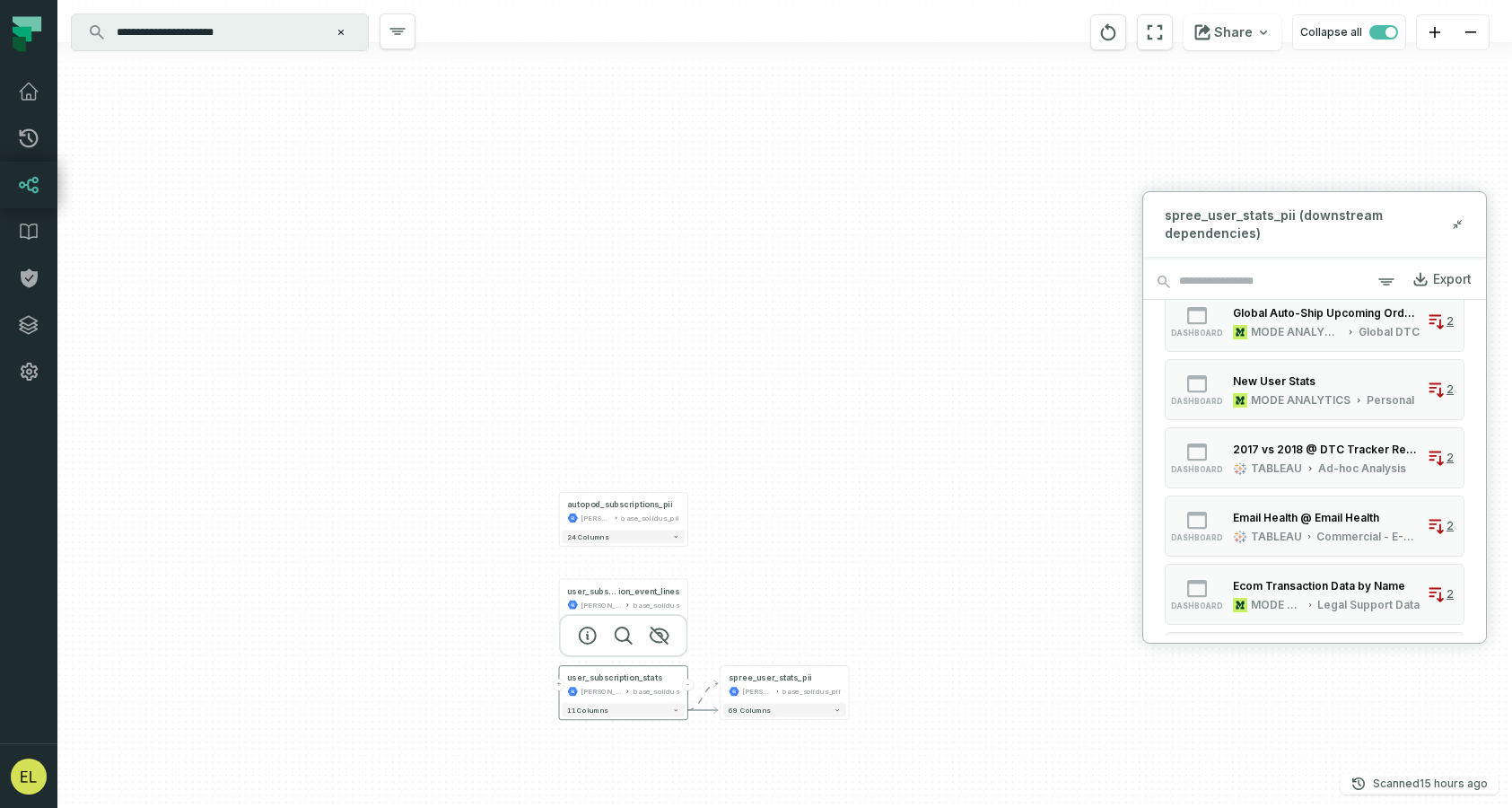
click at [688, 688] on button "-" at bounding box center [688, 684] width 11 height 11
click at [657, 640] on icon "button" at bounding box center [659, 636] width 22 height 22
click at [654, 546] on icon "button" at bounding box center [659, 548] width 22 height 22
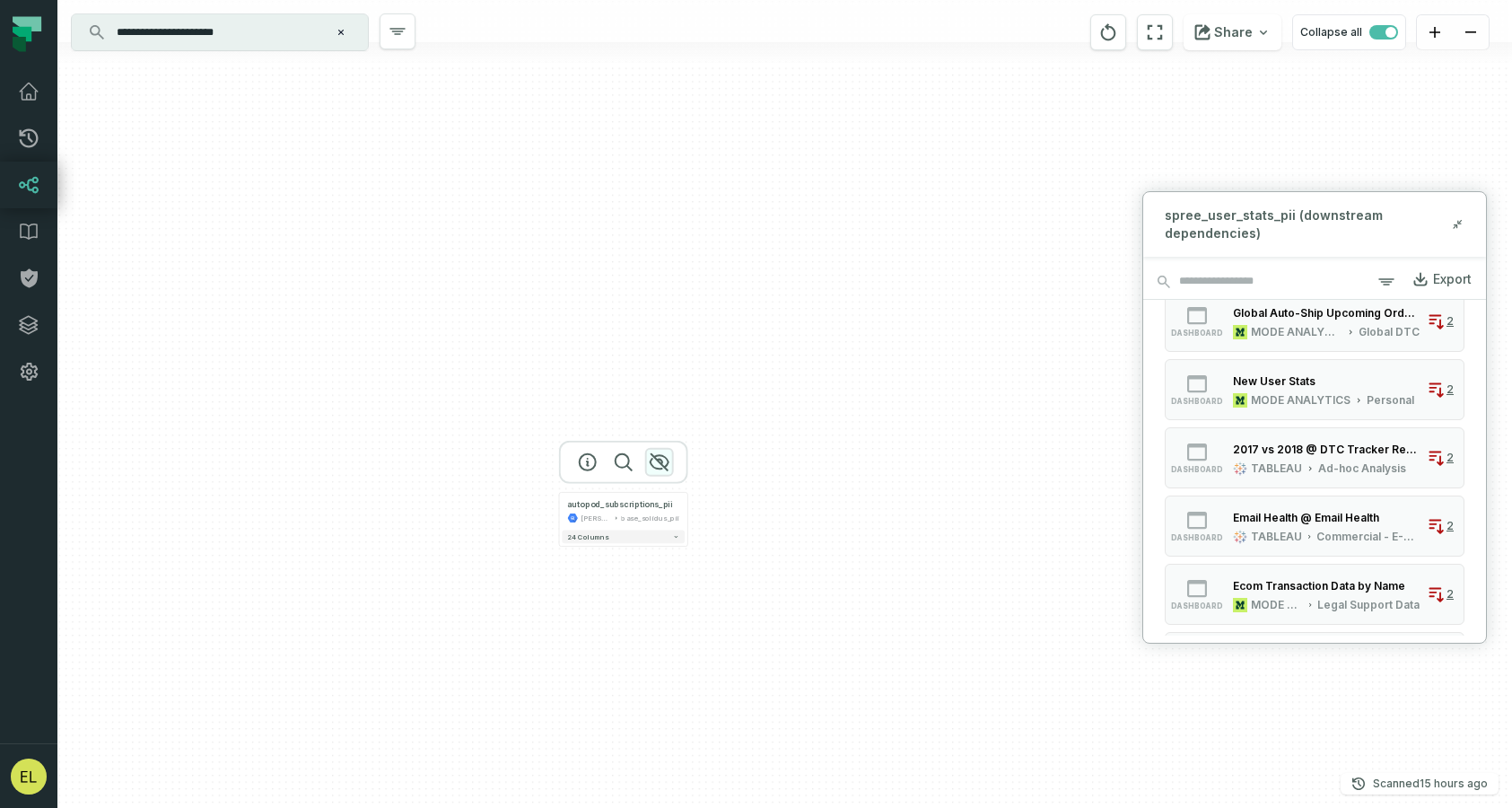
click at [663, 462] on icon "button" at bounding box center [659, 462] width 22 height 22
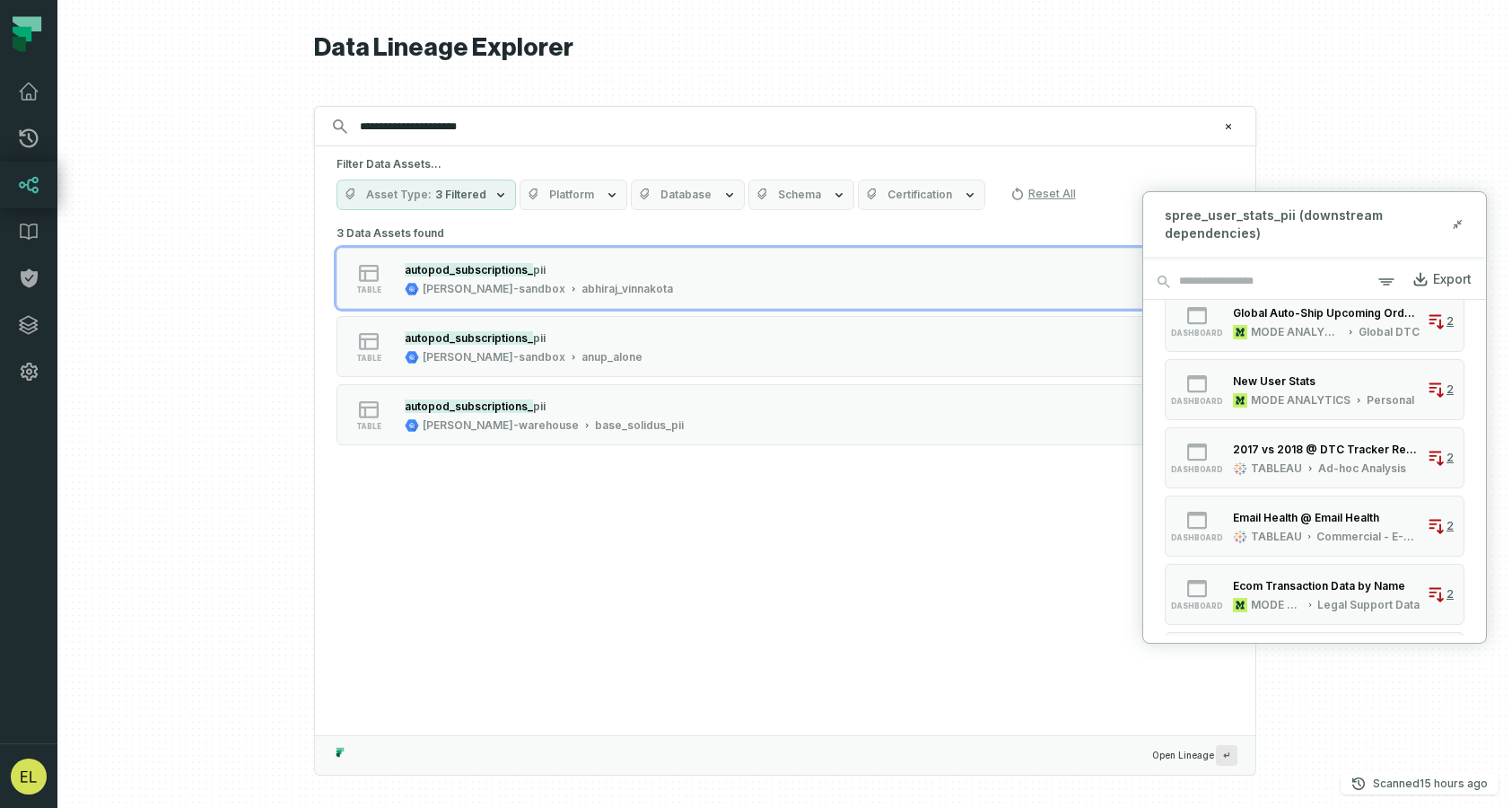
drag, startPoint x: 516, startPoint y: 132, endPoint x: 407, endPoint y: 131, distance: 109.0
click at [407, 131] on input "**********" at bounding box center [783, 127] width 869 height 29
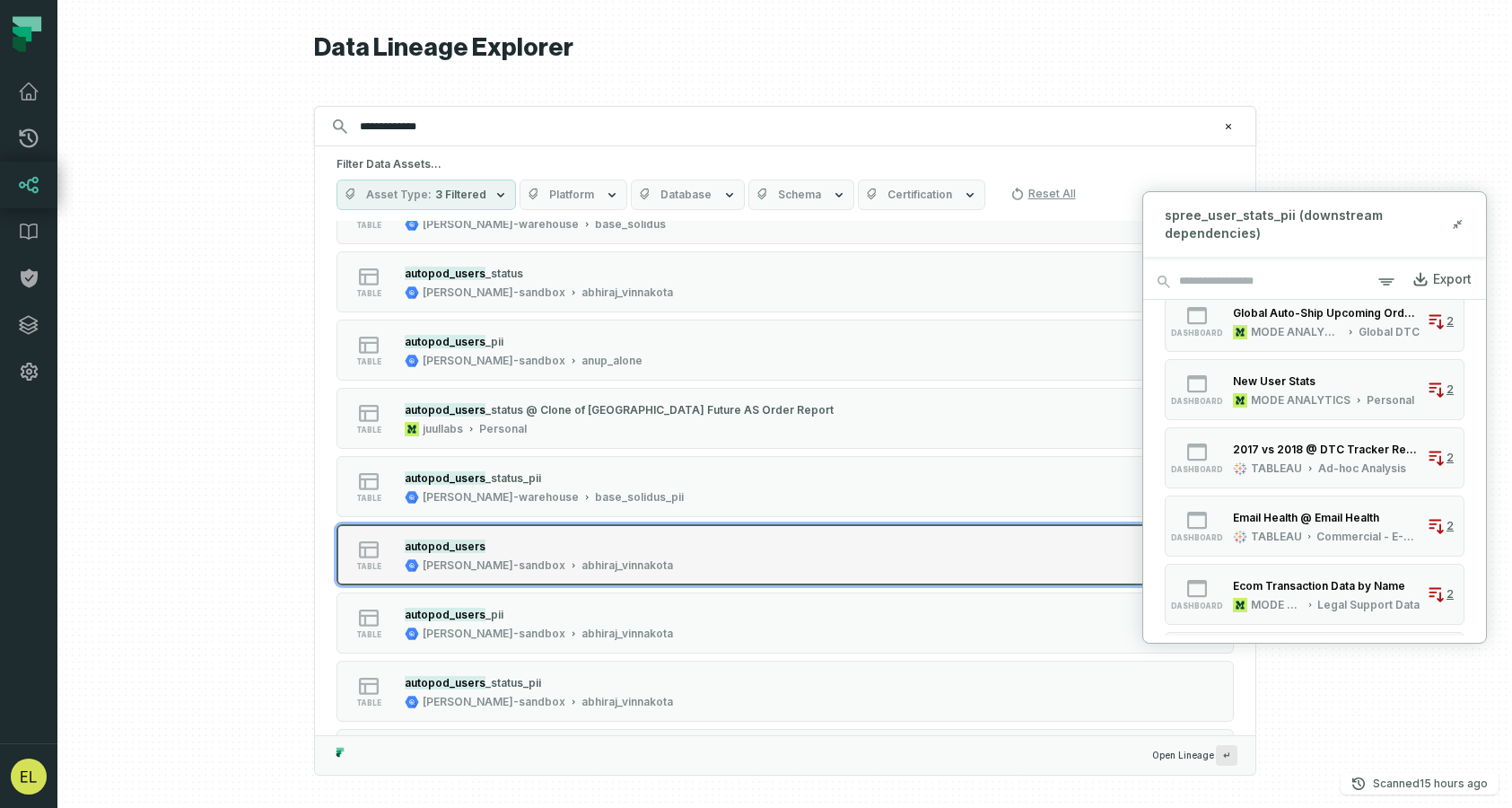
scroll to position [73, 0]
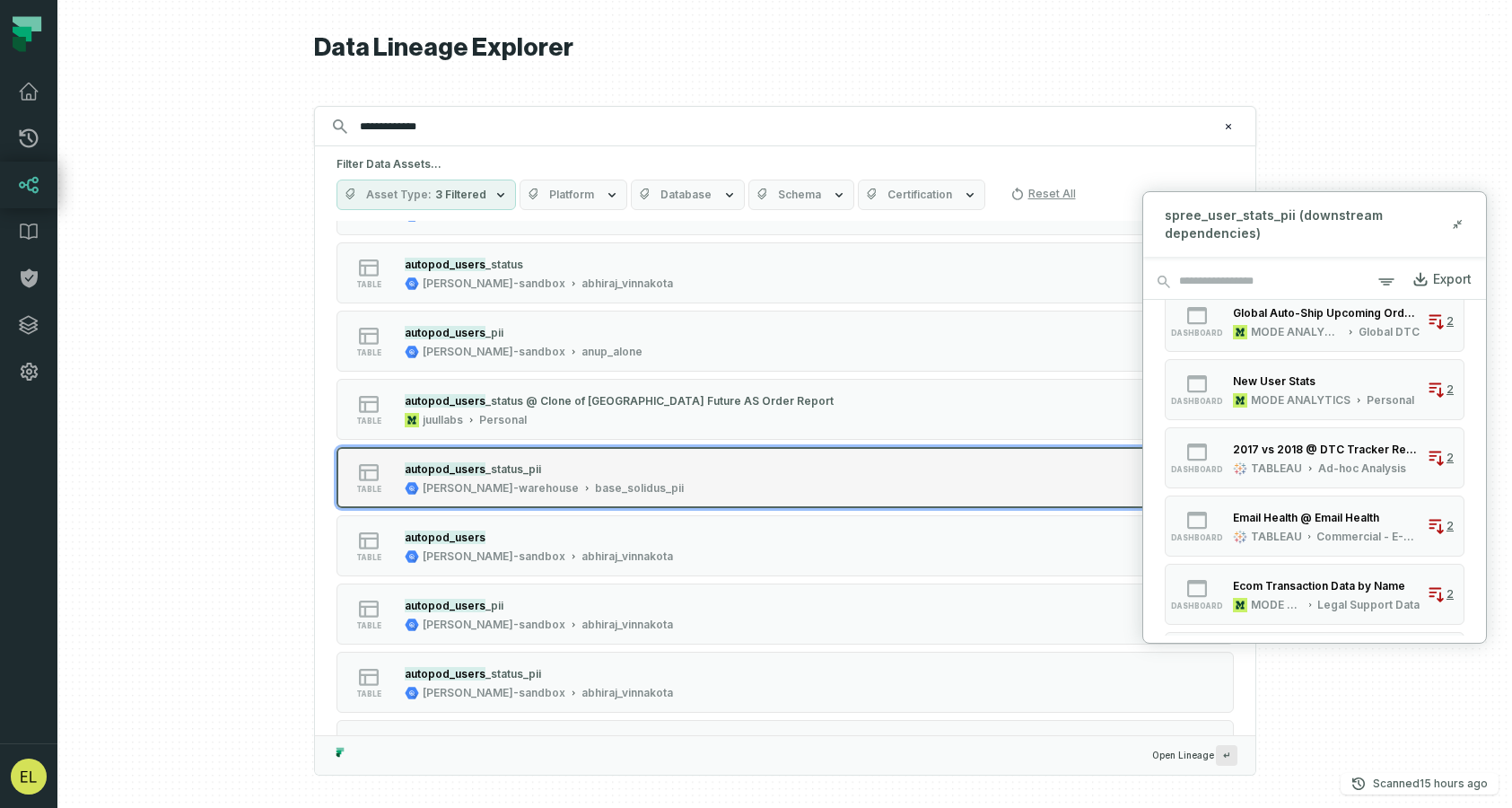
type input "**********"
click at [656, 479] on div "table autopod_users _status_pii [PERSON_NAME]-warehouse base_solidus_pii" at bounding box center [564, 477] width 449 height 36
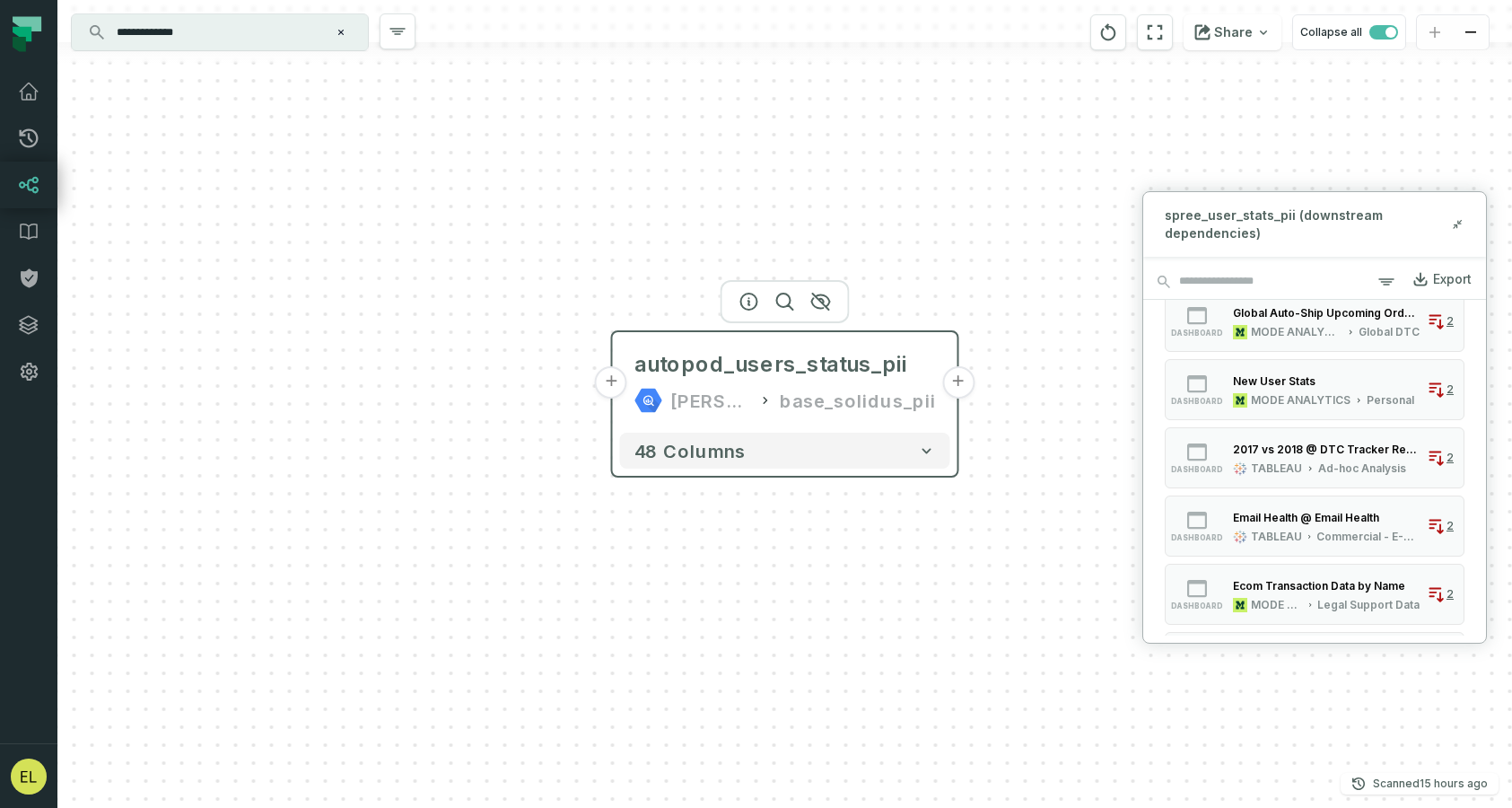
click at [963, 384] on button "+" at bounding box center [958, 382] width 32 height 32
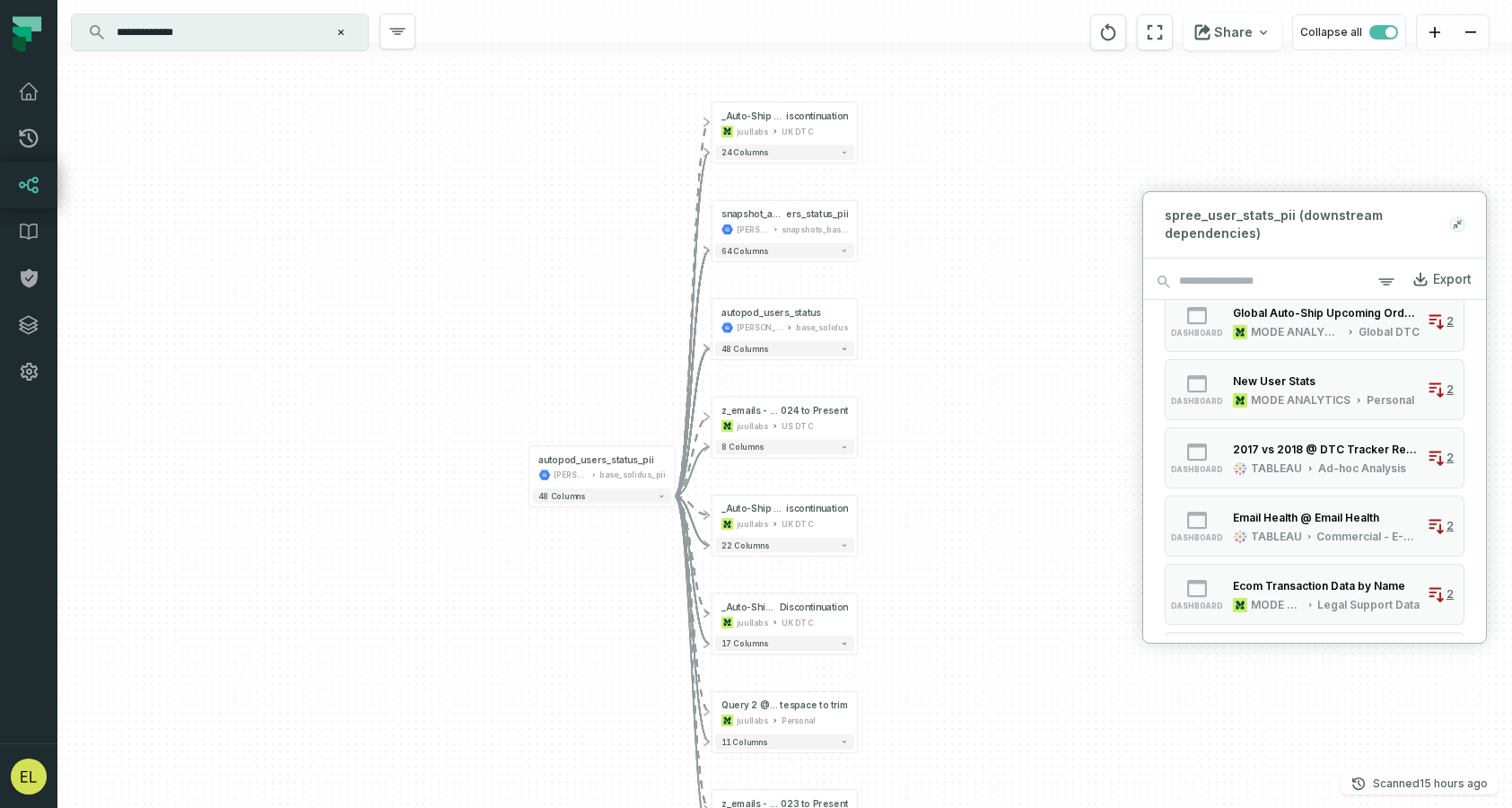
click at [1459, 225] on icon at bounding box center [1457, 224] width 12 height 14
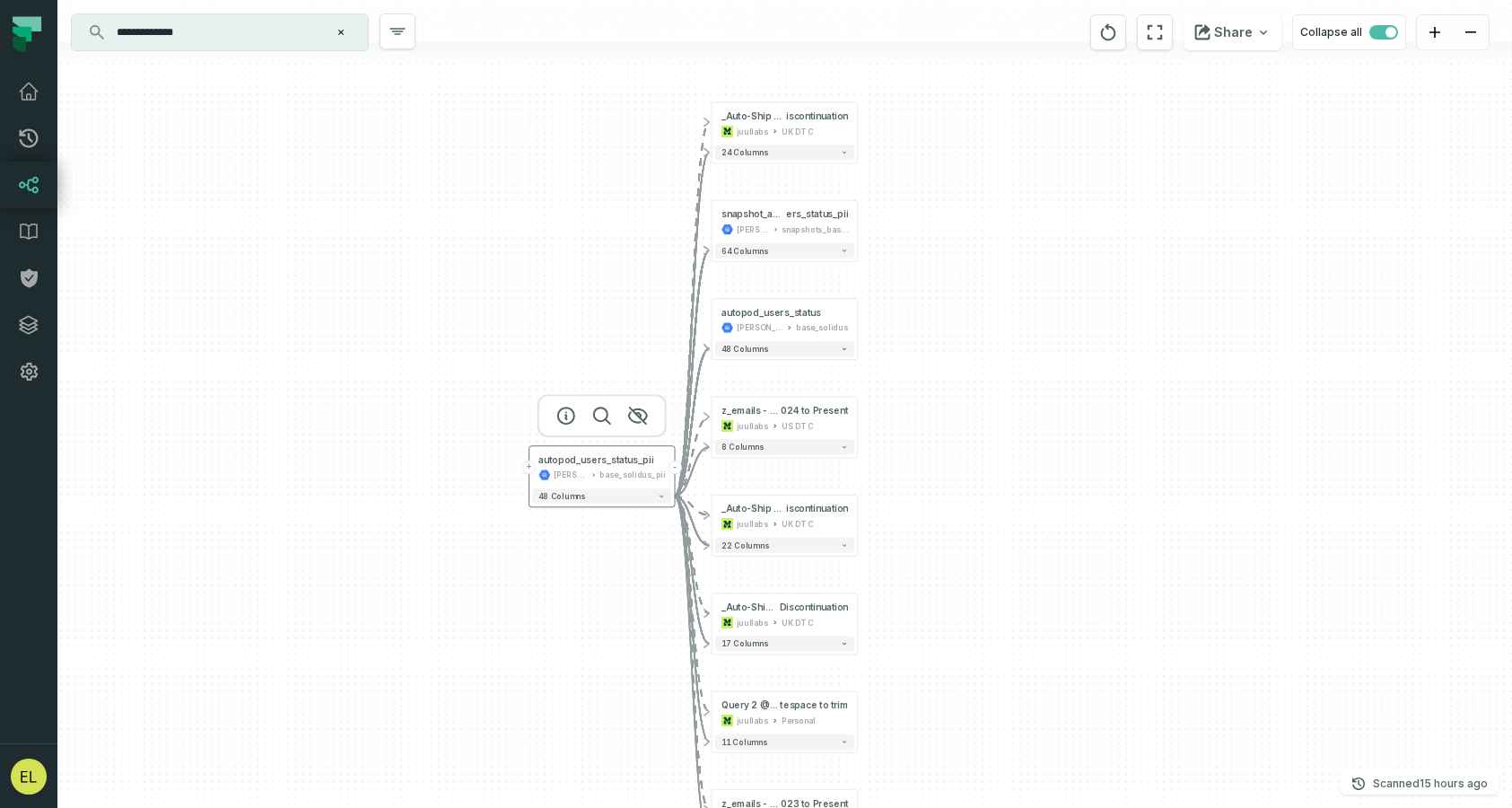
click at [673, 465] on button "-" at bounding box center [675, 467] width 13 height 13
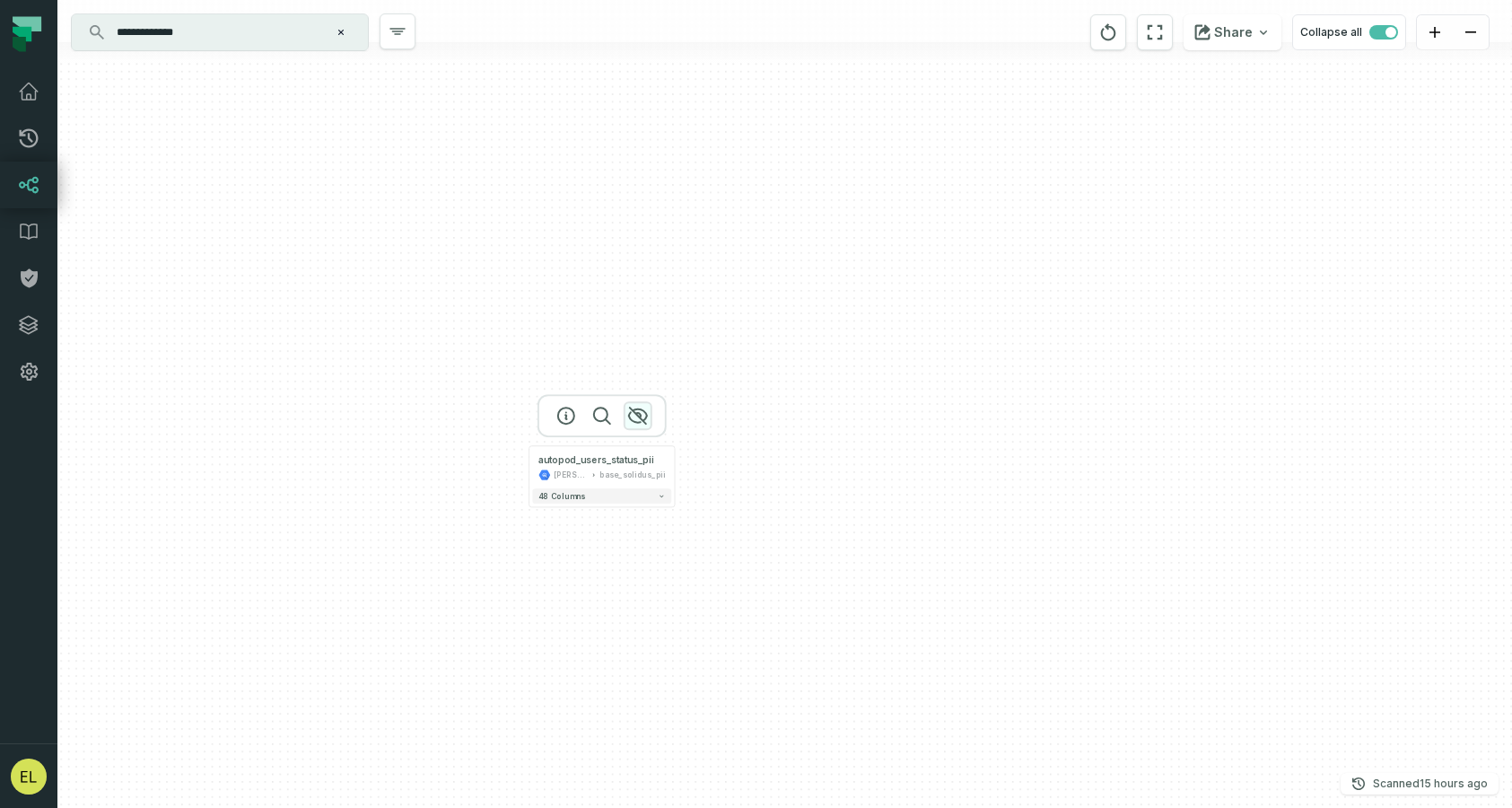
click at [635, 414] on icon "button" at bounding box center [637, 415] width 22 height 22
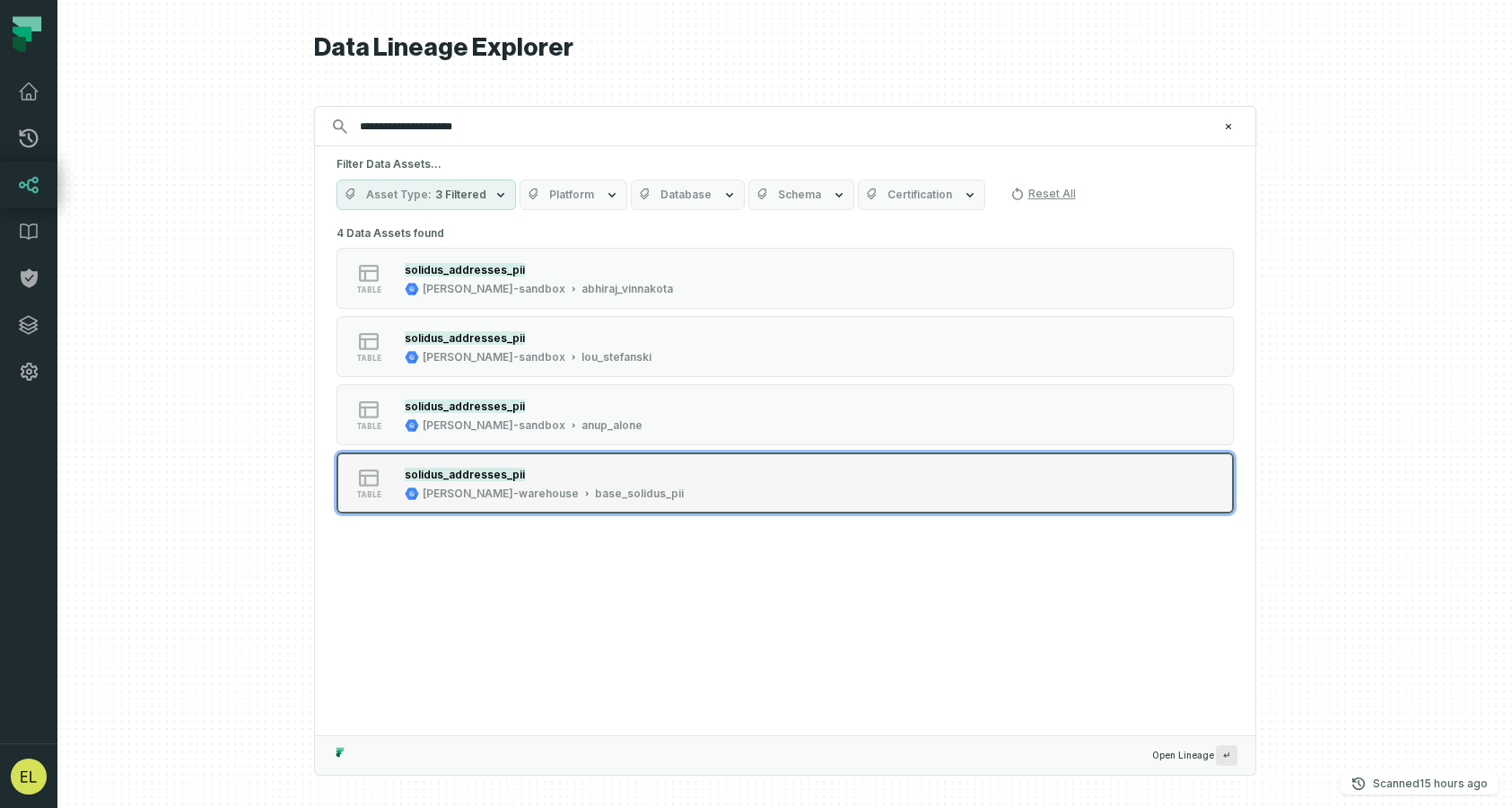
type input "**********"
click at [742, 483] on div "table solidus_addresses_pii [PERSON_NAME]-warehouse base_solidus_pii" at bounding box center [564, 483] width 449 height 36
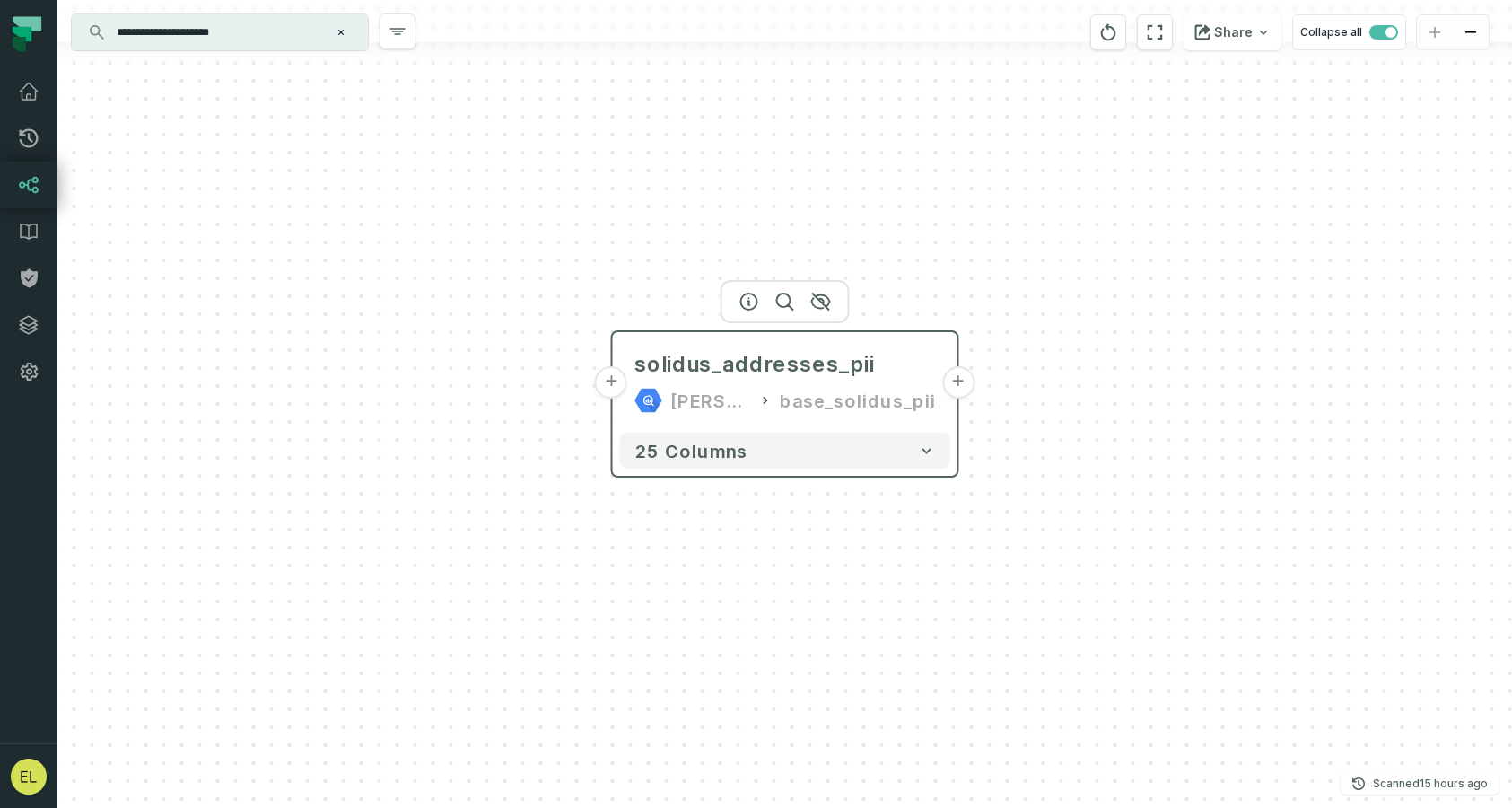
click at [962, 388] on button "+" at bounding box center [958, 382] width 32 height 32
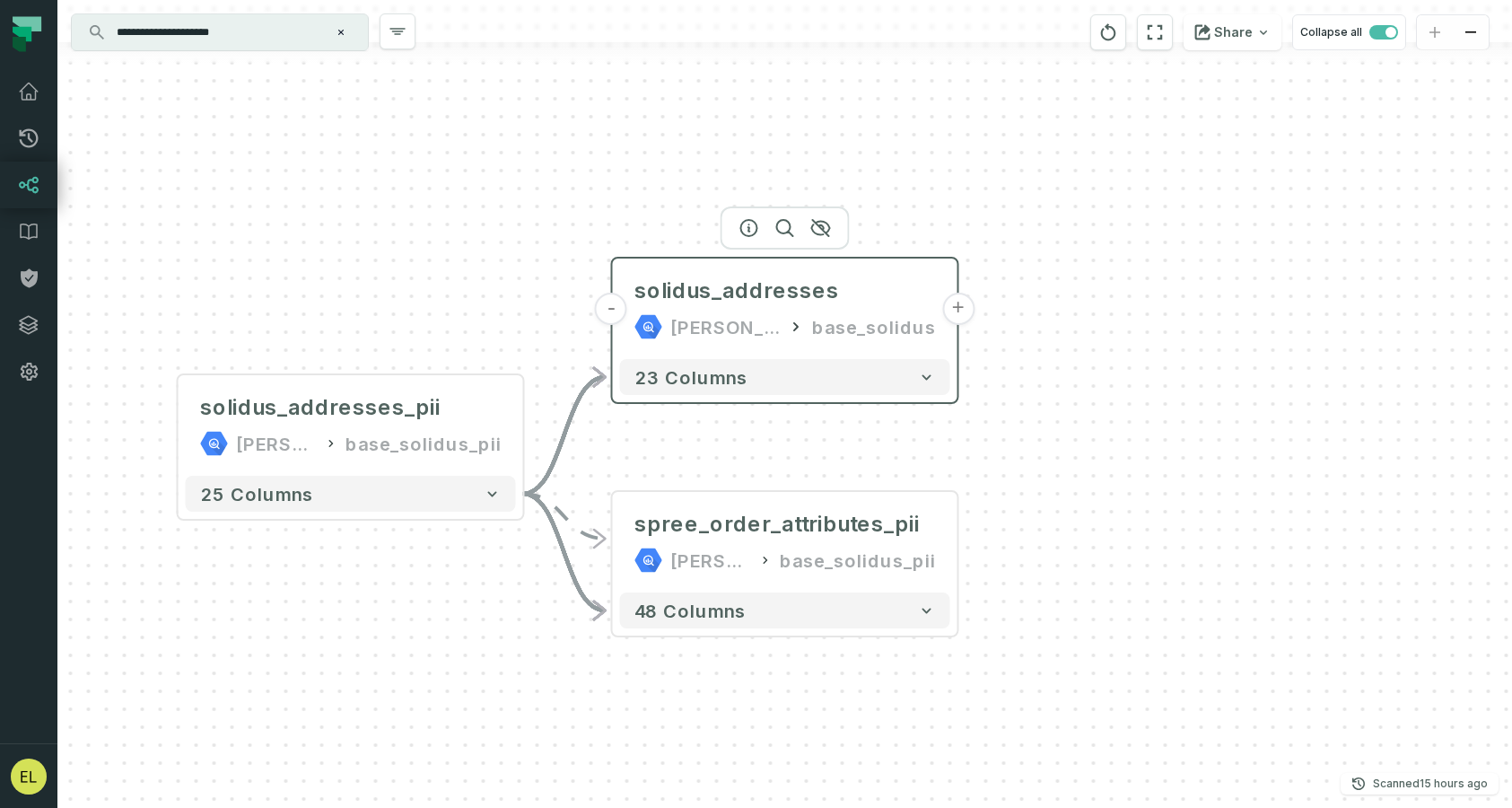
click at [962, 312] on button "+" at bounding box center [958, 309] width 32 height 32
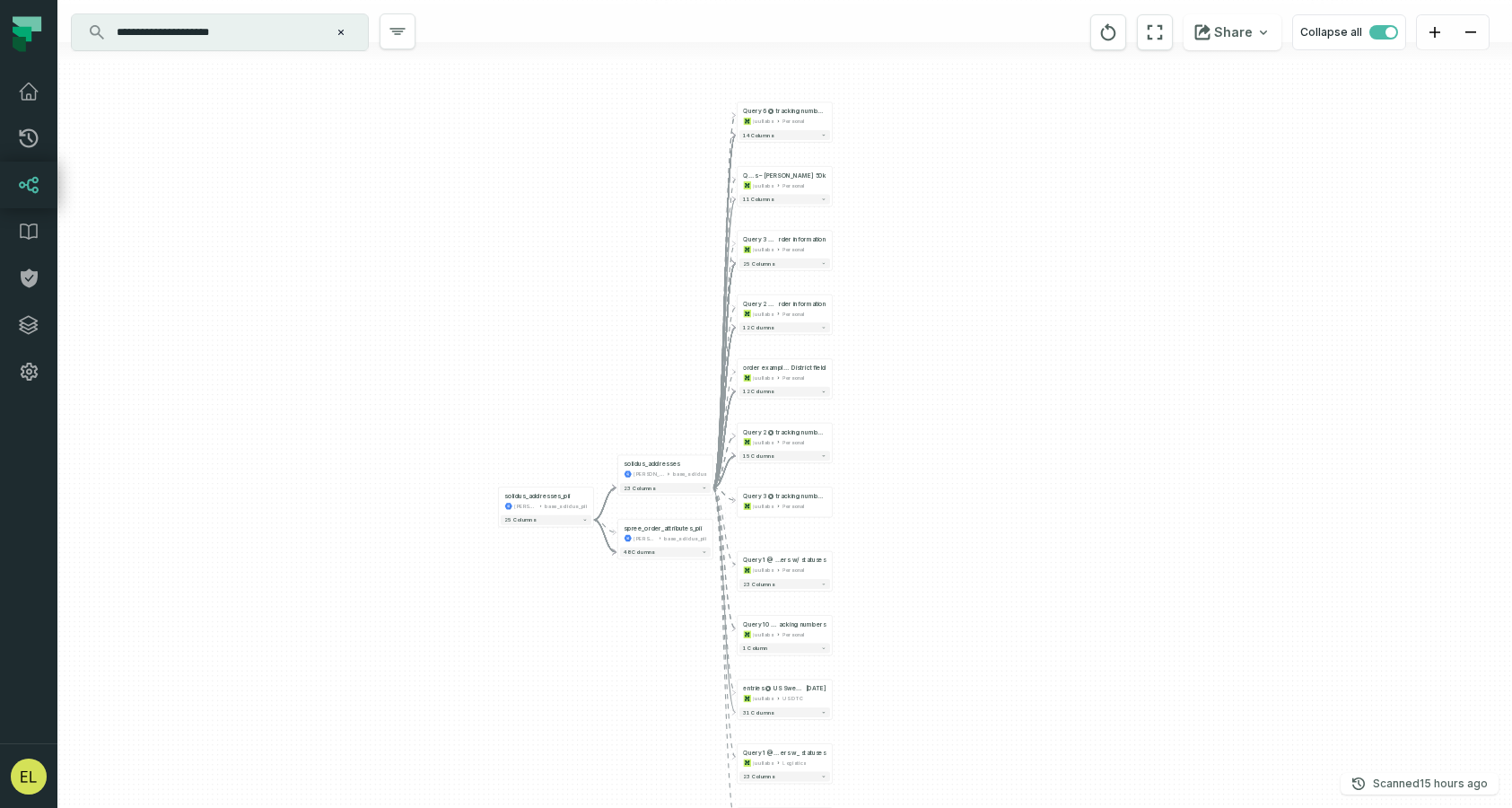
click at [277, 30] on input "**********" at bounding box center [217, 32] width 224 height 29
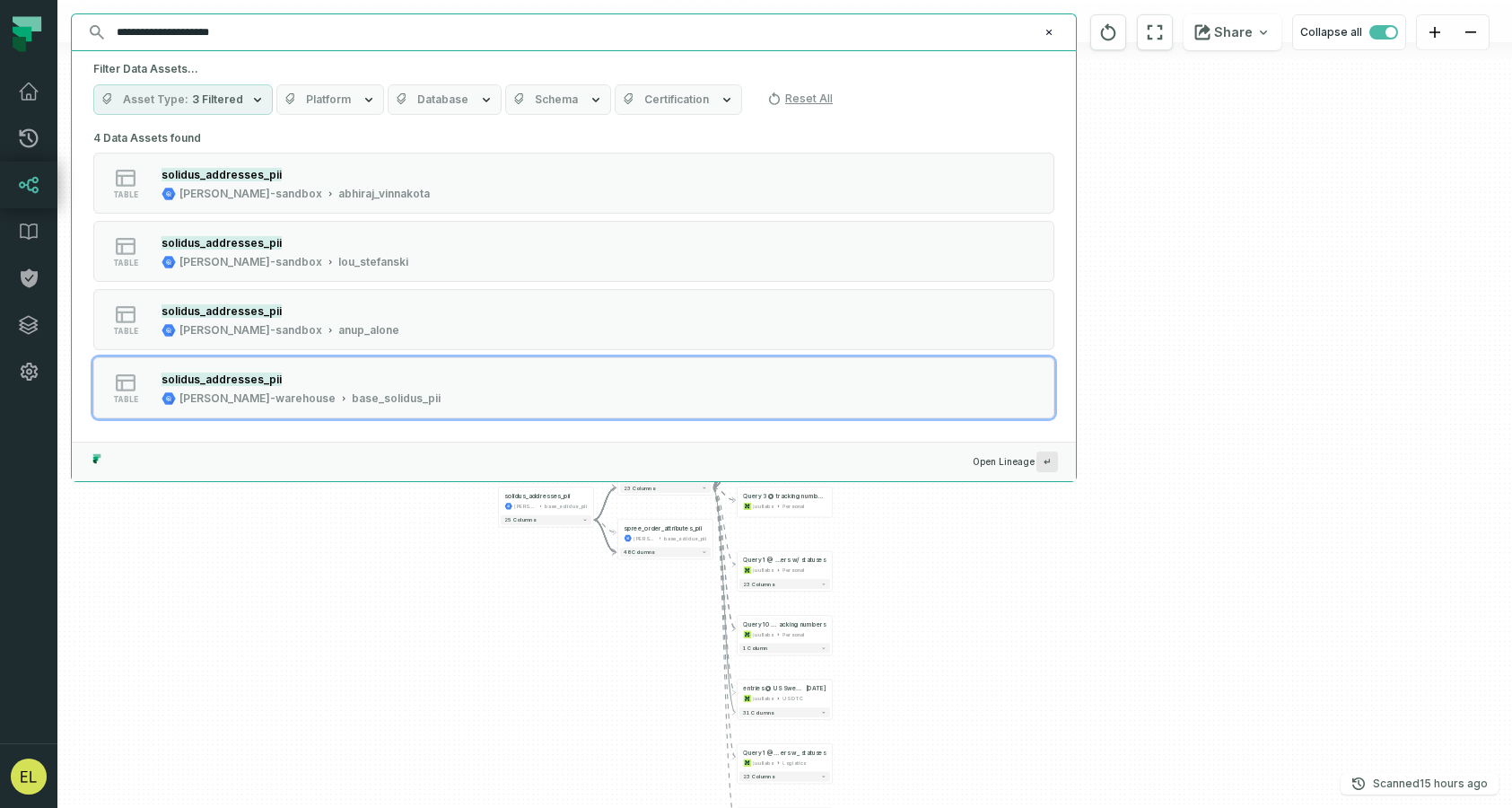
click at [161, 27] on input "**********" at bounding box center [572, 32] width 933 height 29
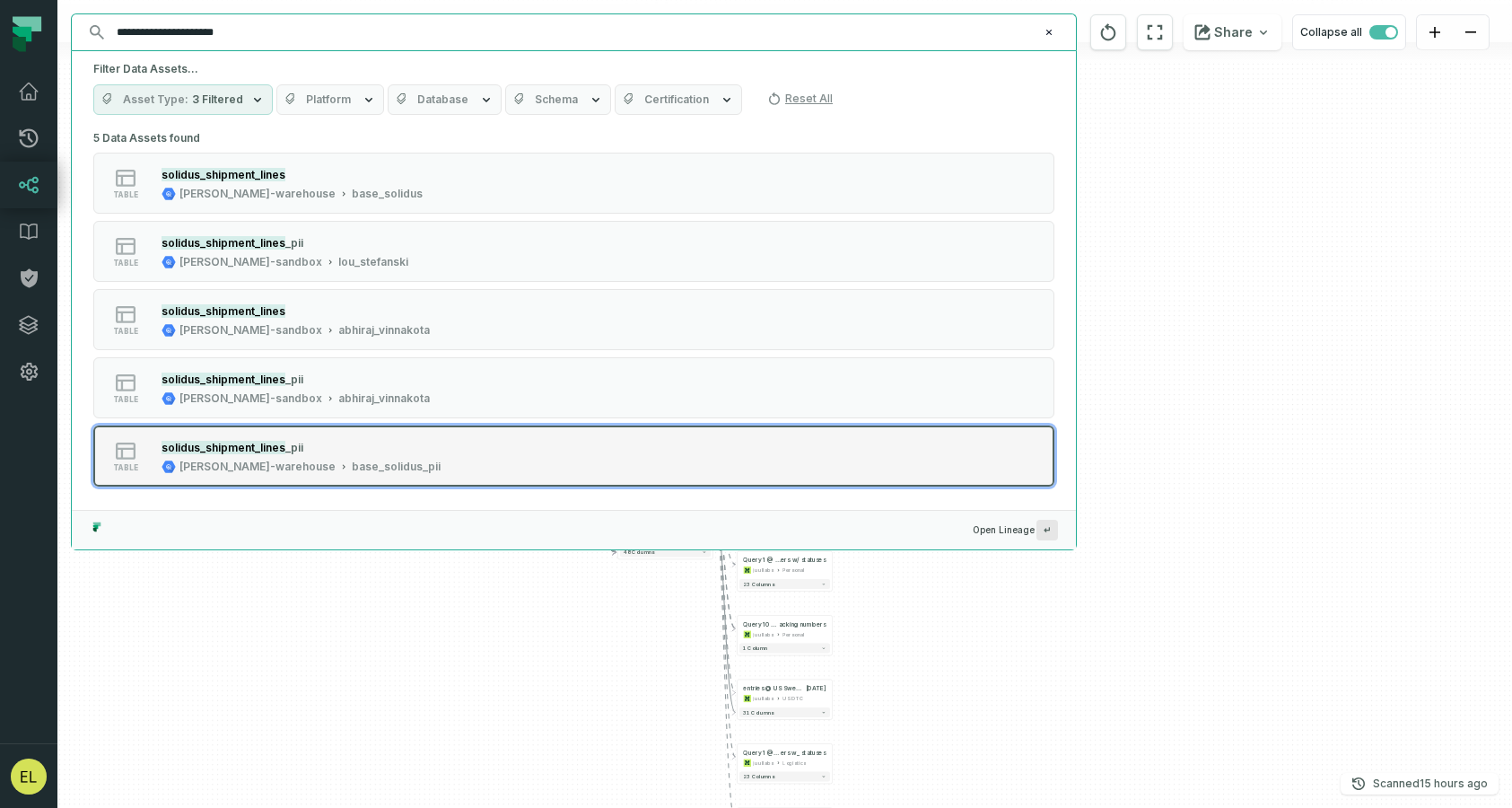
type input "**********"
click at [856, 455] on button "table solidus_shipment_lines _pii [PERSON_NAME]-warehouse base_solidus_pii" at bounding box center [574, 455] width 961 height 61
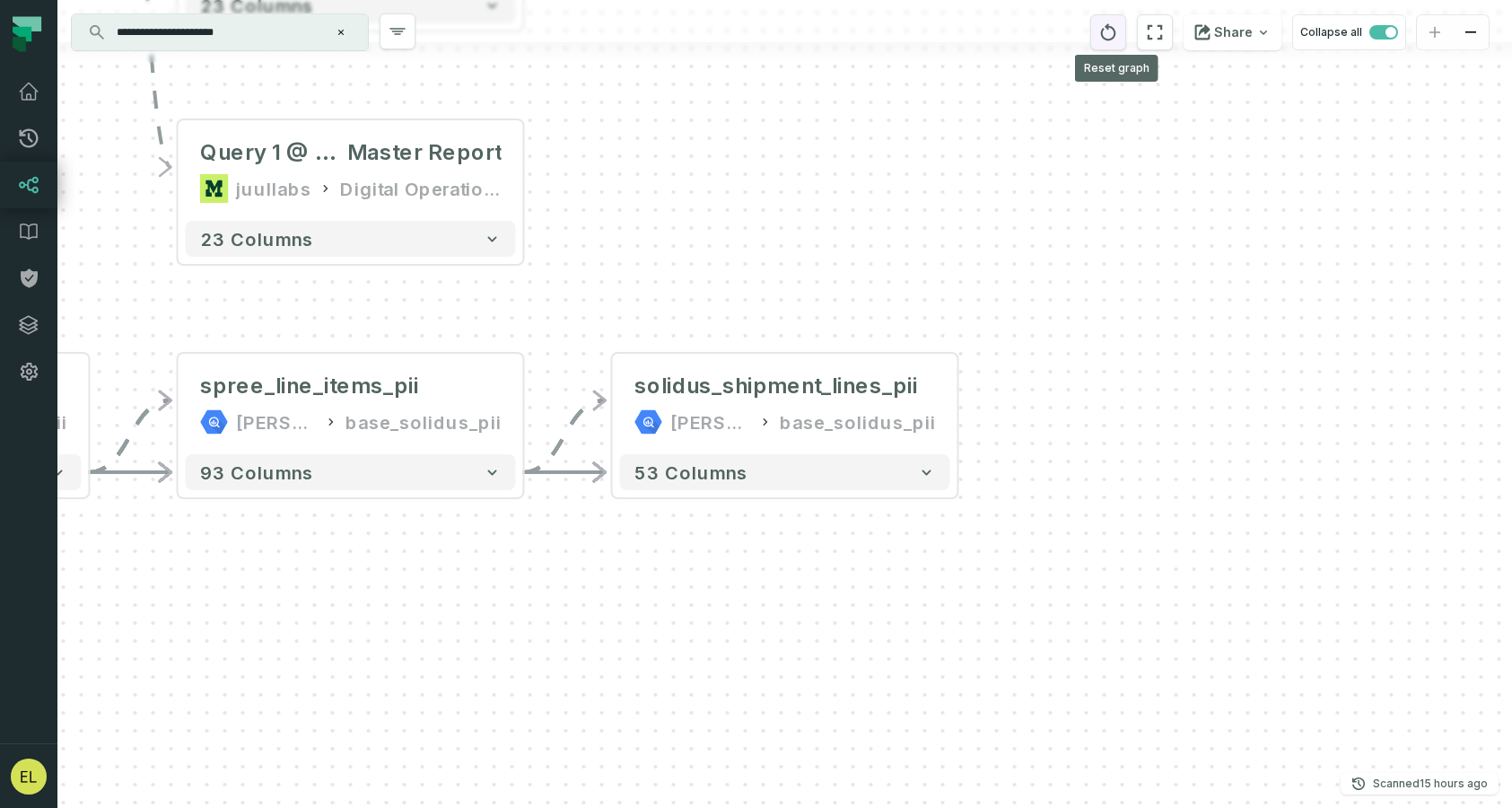
click at [1113, 37] on icon "reset" at bounding box center [1108, 32] width 20 height 22
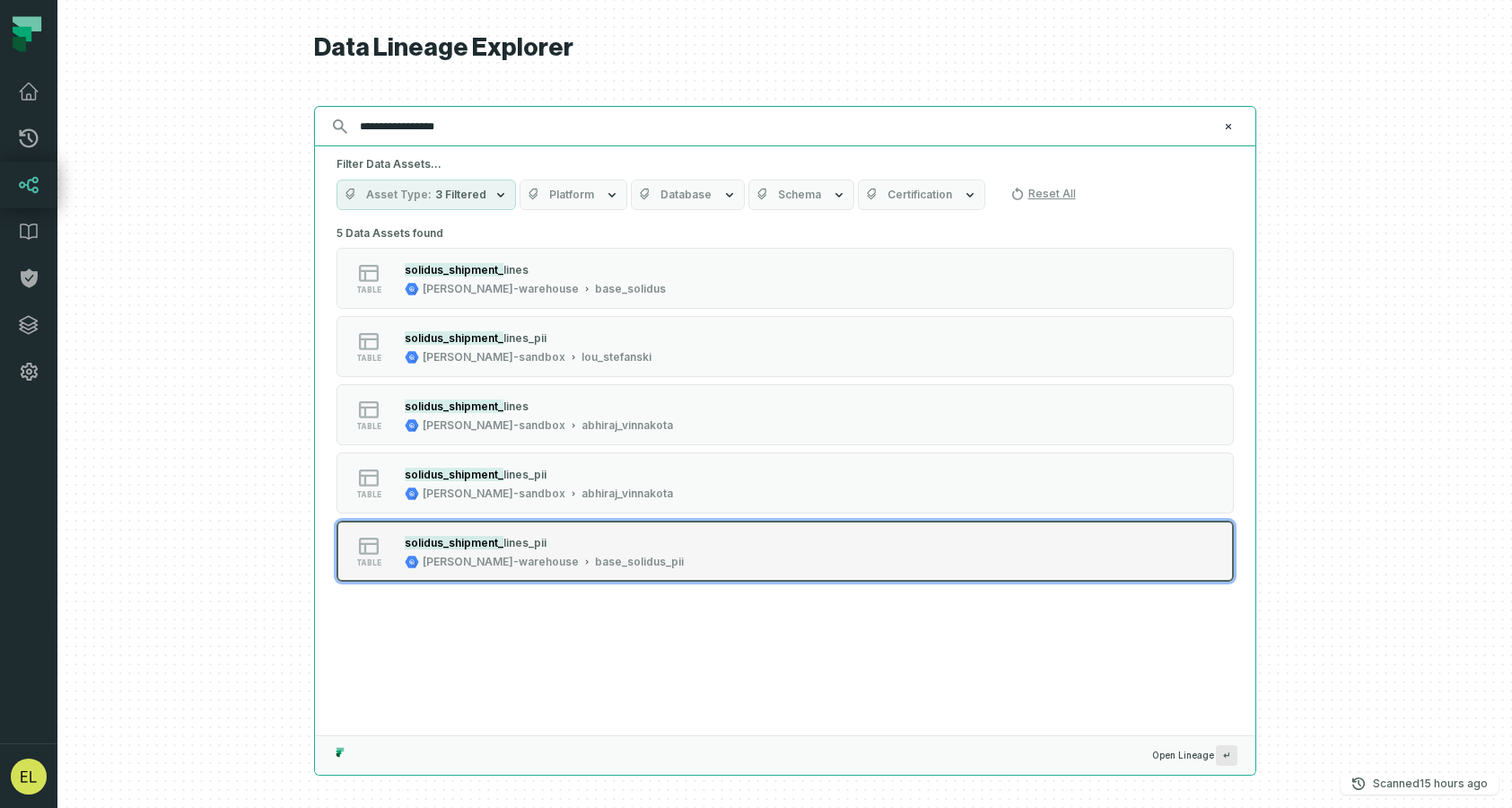
type input "**********"
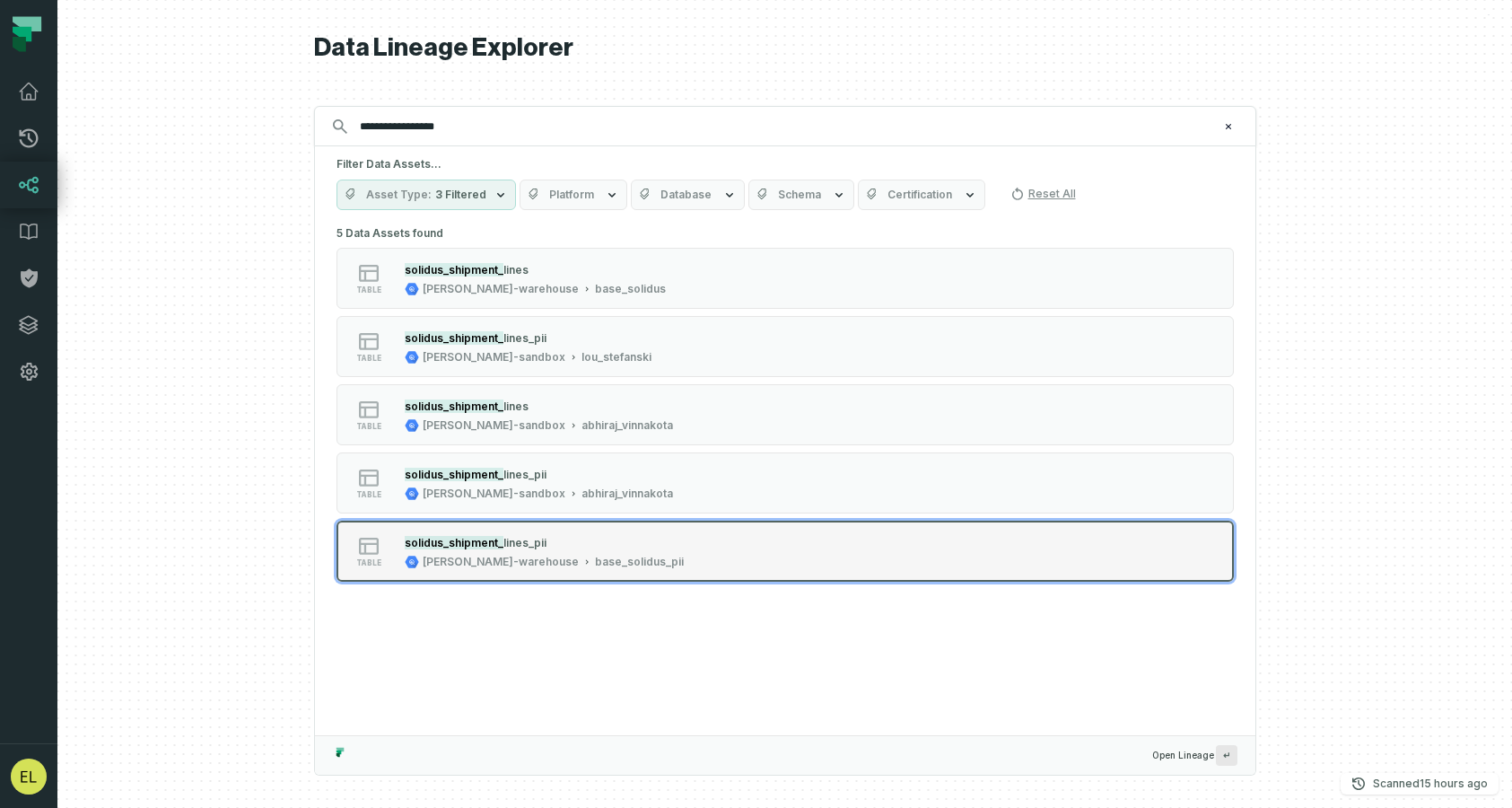
click at [751, 551] on div "table solidus_shipment_ lines_pii [PERSON_NAME]-warehouse base_solidus_pii" at bounding box center [564, 551] width 449 height 36
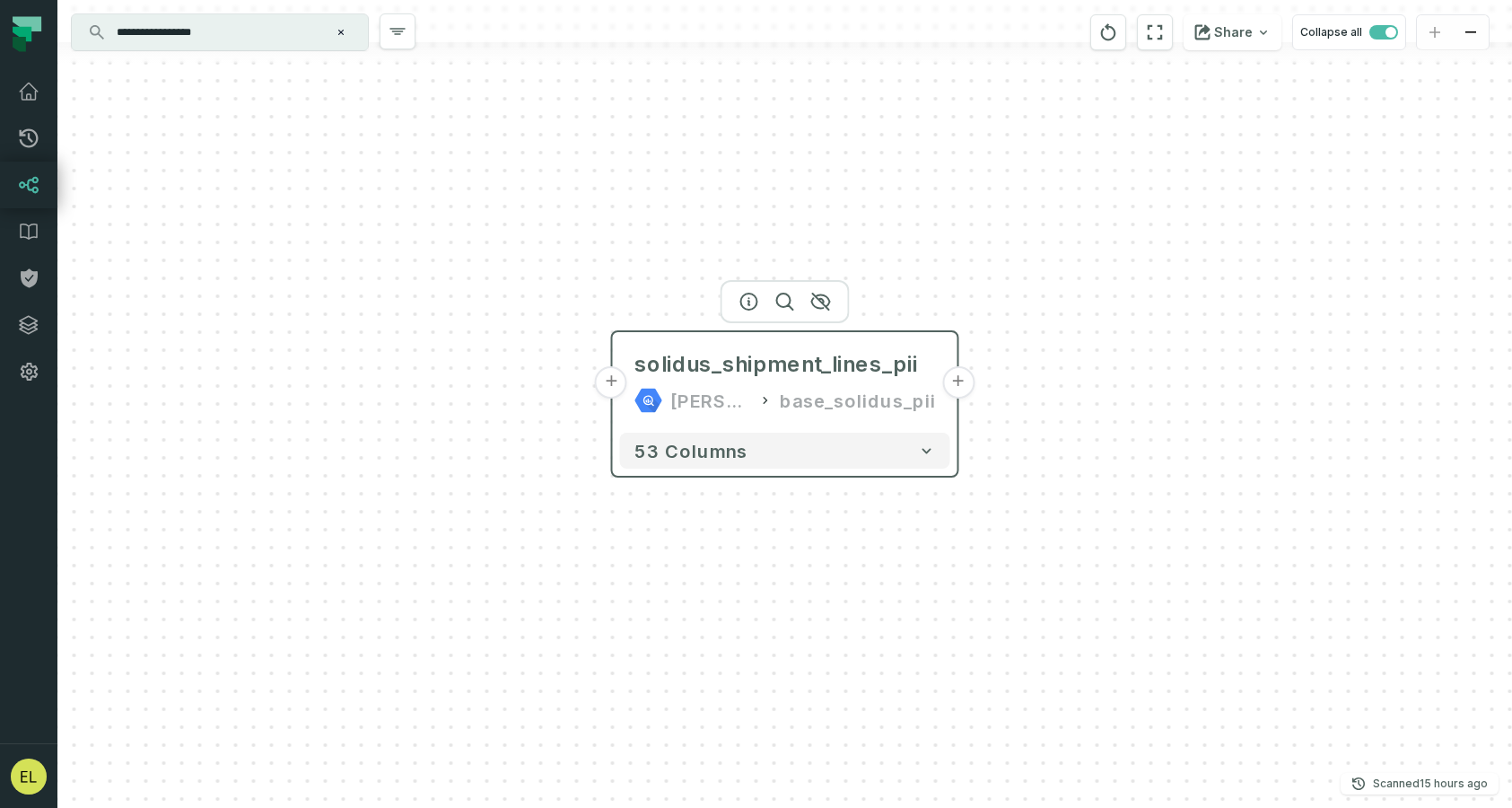
click at [963, 387] on button "+" at bounding box center [958, 382] width 32 height 32
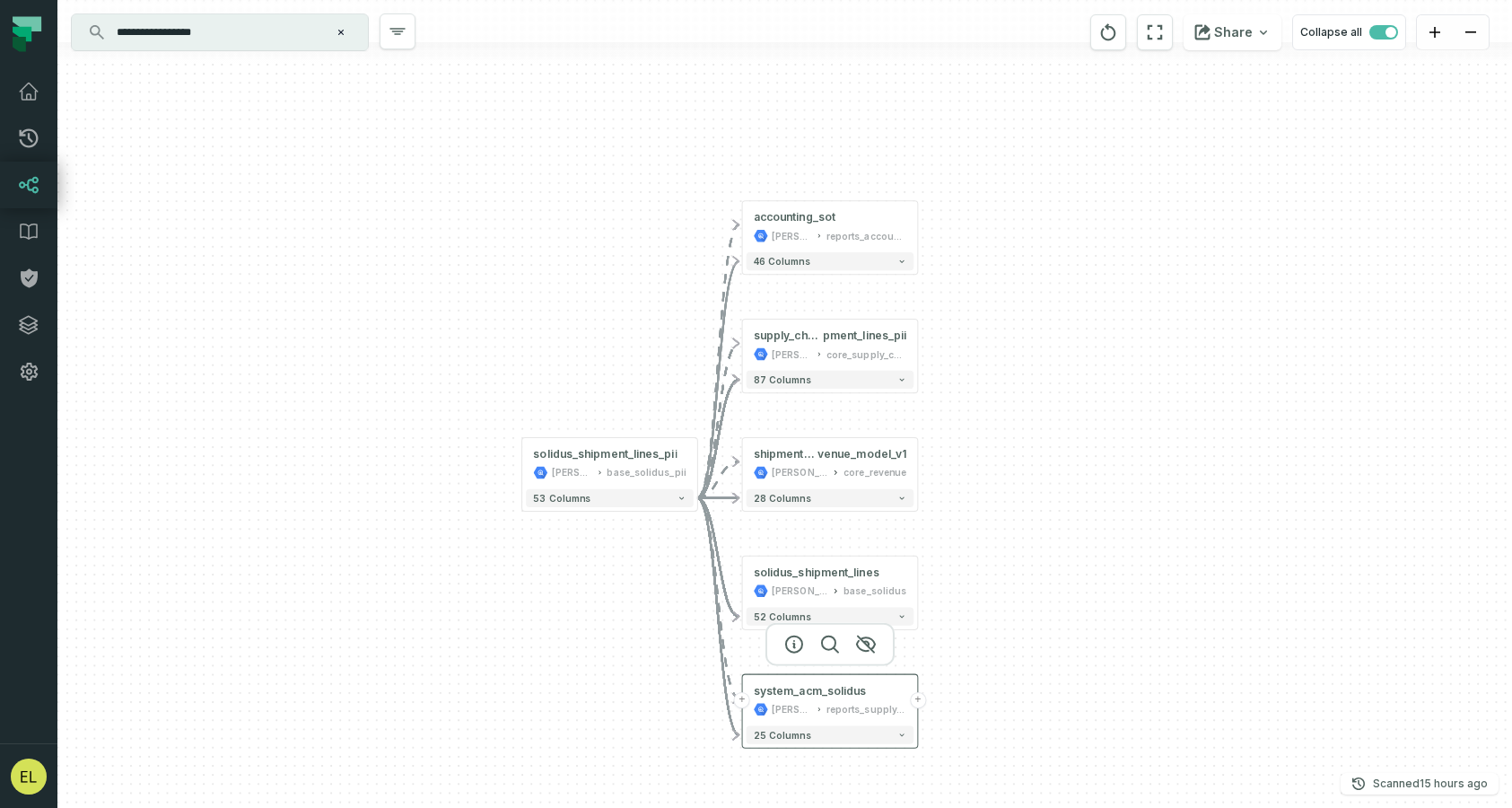
click at [919, 694] on button "+" at bounding box center [917, 699] width 16 height 16
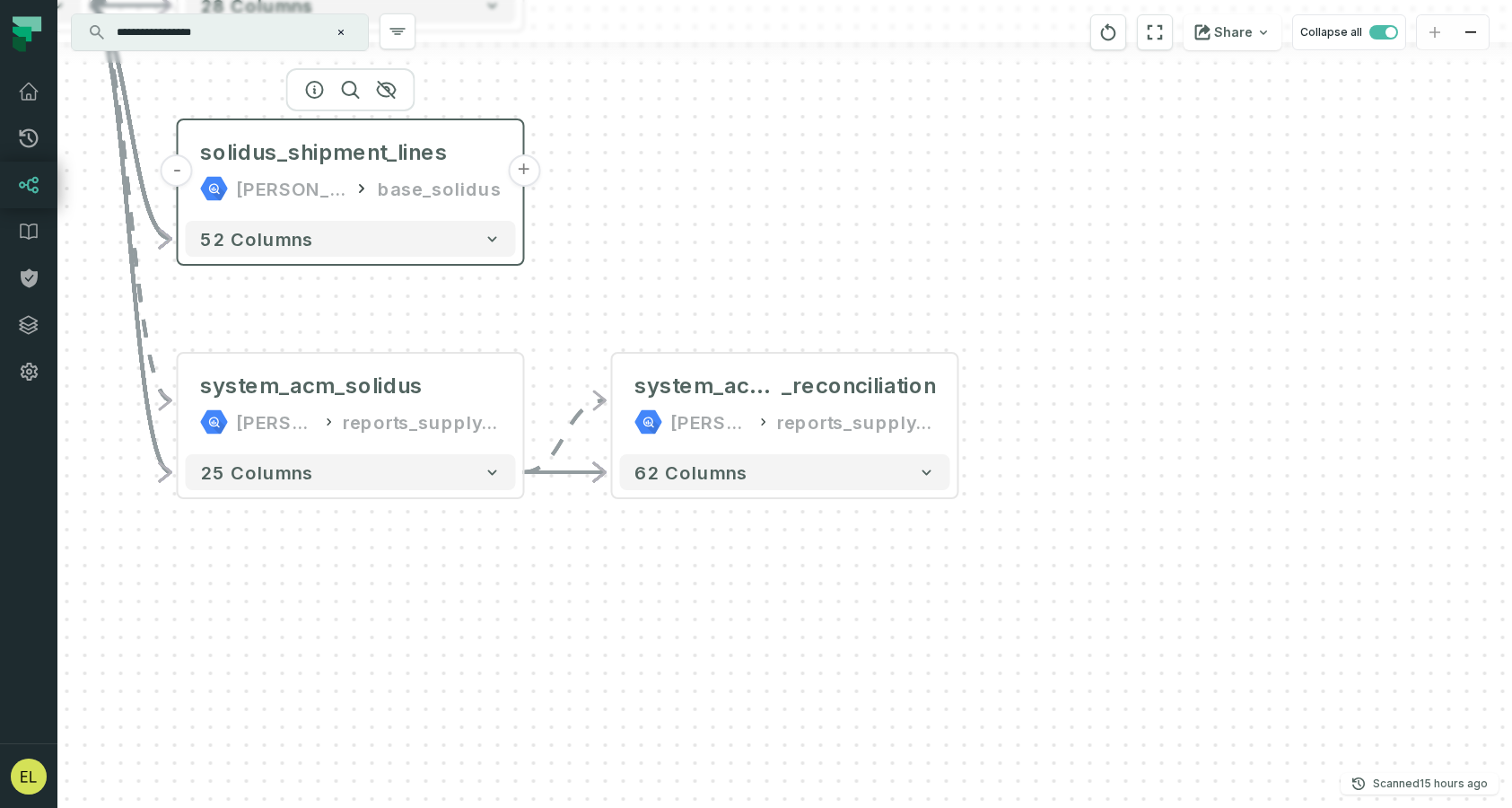
click at [524, 172] on button "+" at bounding box center [524, 171] width 32 height 32
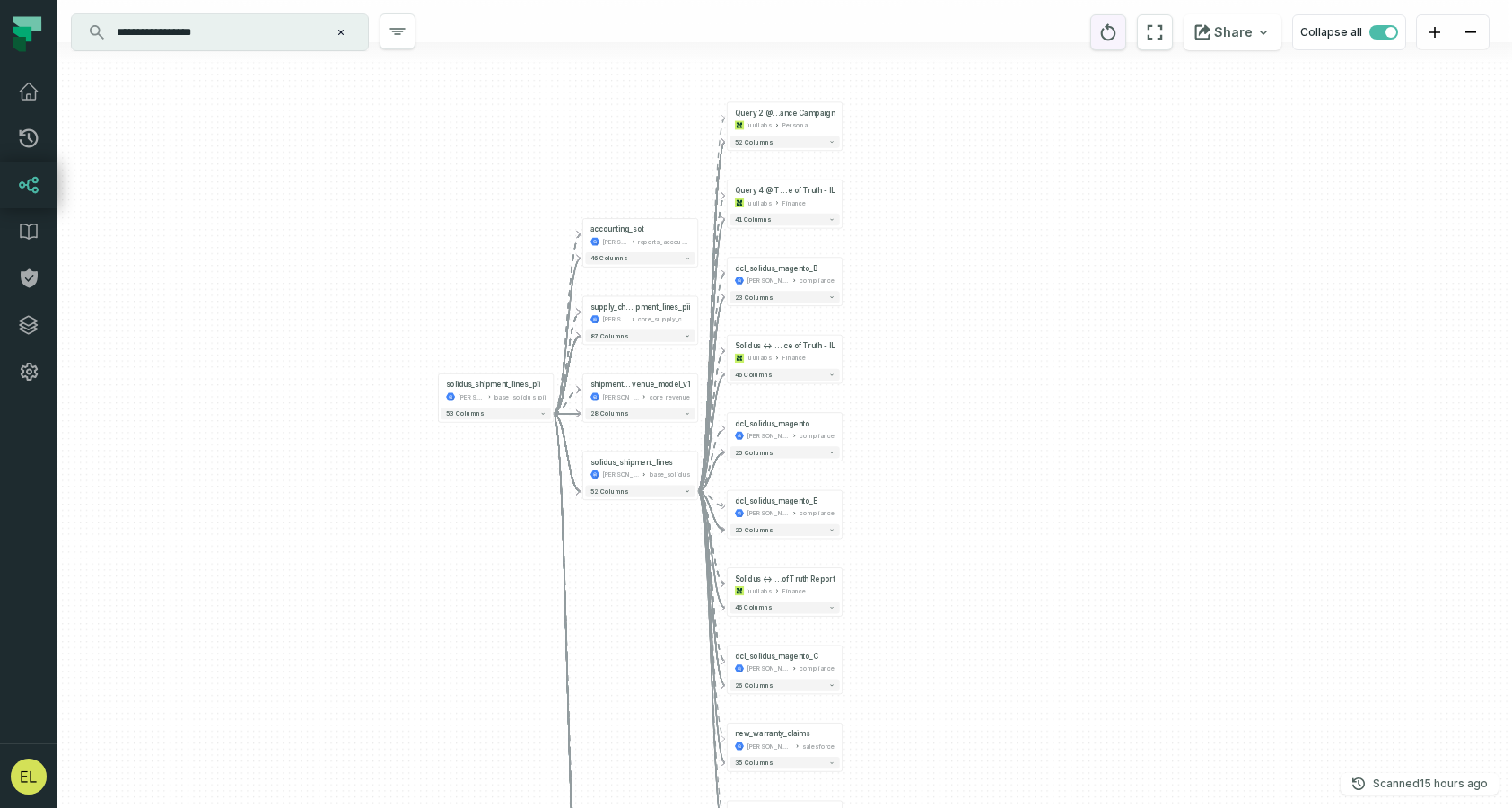
click at [1111, 34] on icon "reset" at bounding box center [1108, 32] width 20 height 22
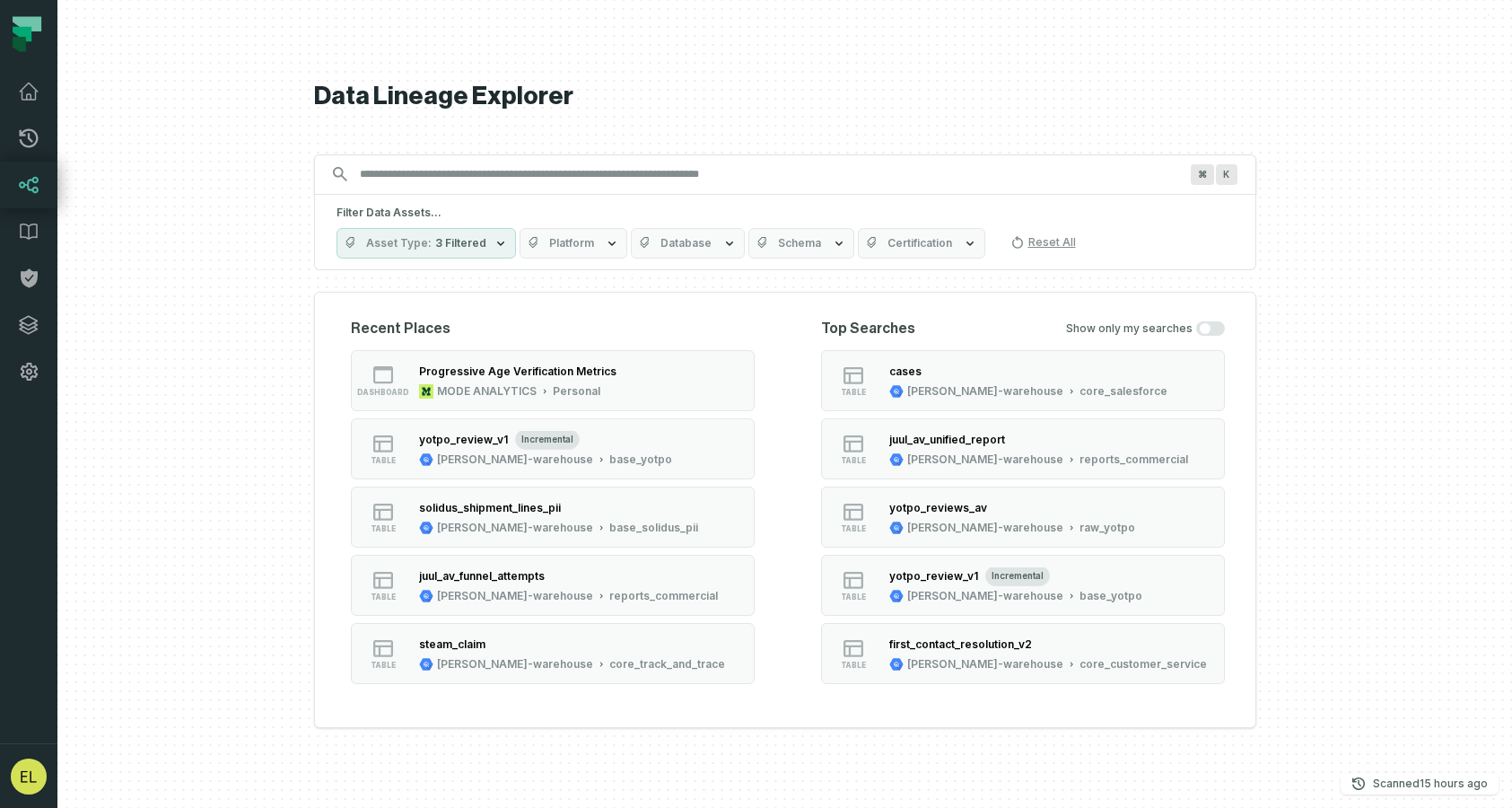
click at [513, 166] on input "Discovery Provider cmdk menu" at bounding box center [769, 174] width 840 height 29
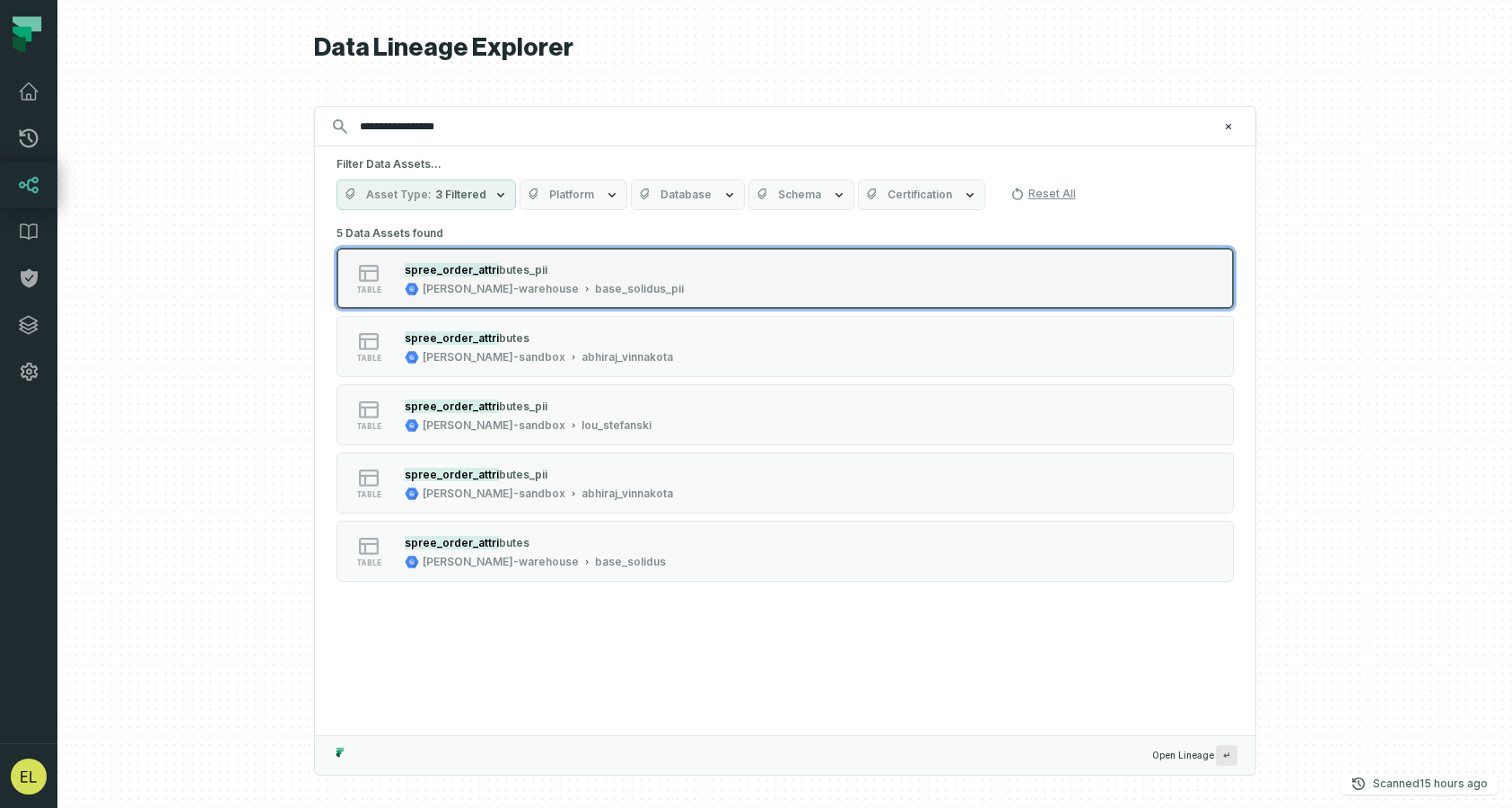
type input "**********"
click at [702, 289] on div "table spree_order_attri butes_pii [PERSON_NAME]-warehouse base_solidus_pii" at bounding box center [564, 278] width 449 height 36
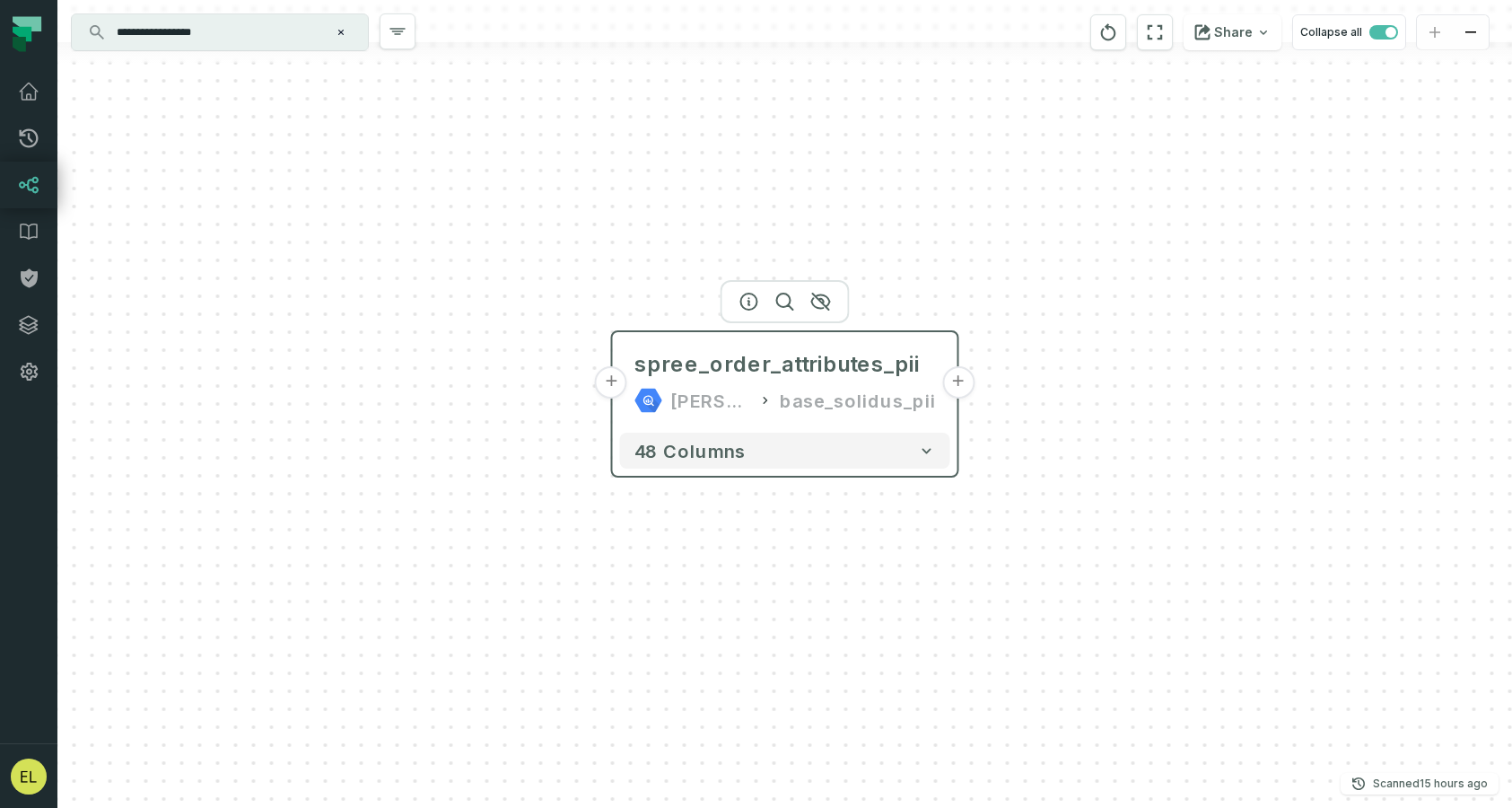
click at [956, 378] on button "+" at bounding box center [958, 382] width 32 height 32
